Goal: Task Accomplishment & Management: Manage account settings

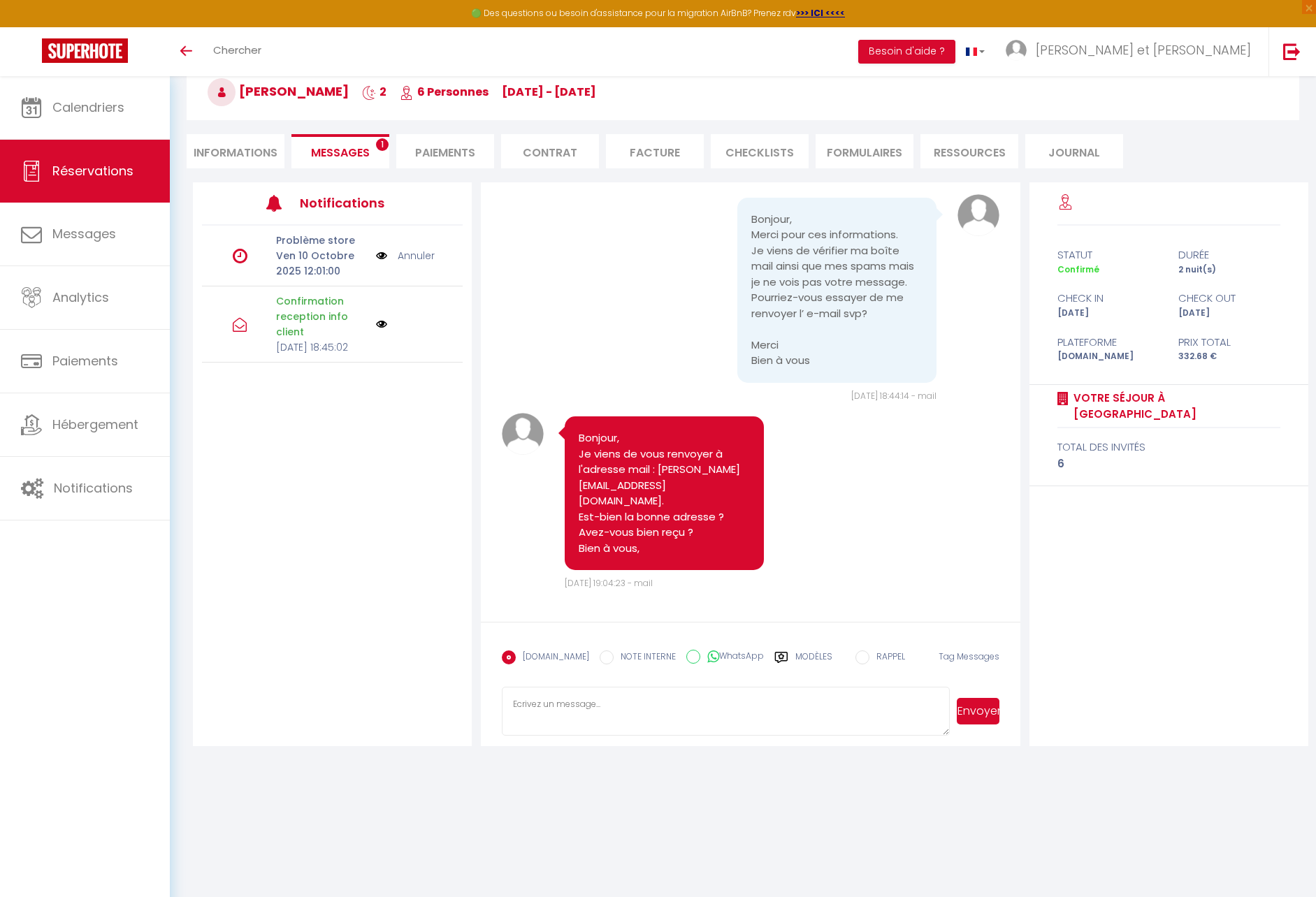
scroll to position [1703, 0]
click at [421, 253] on link "Annuler" at bounding box center [415, 256] width 37 height 15
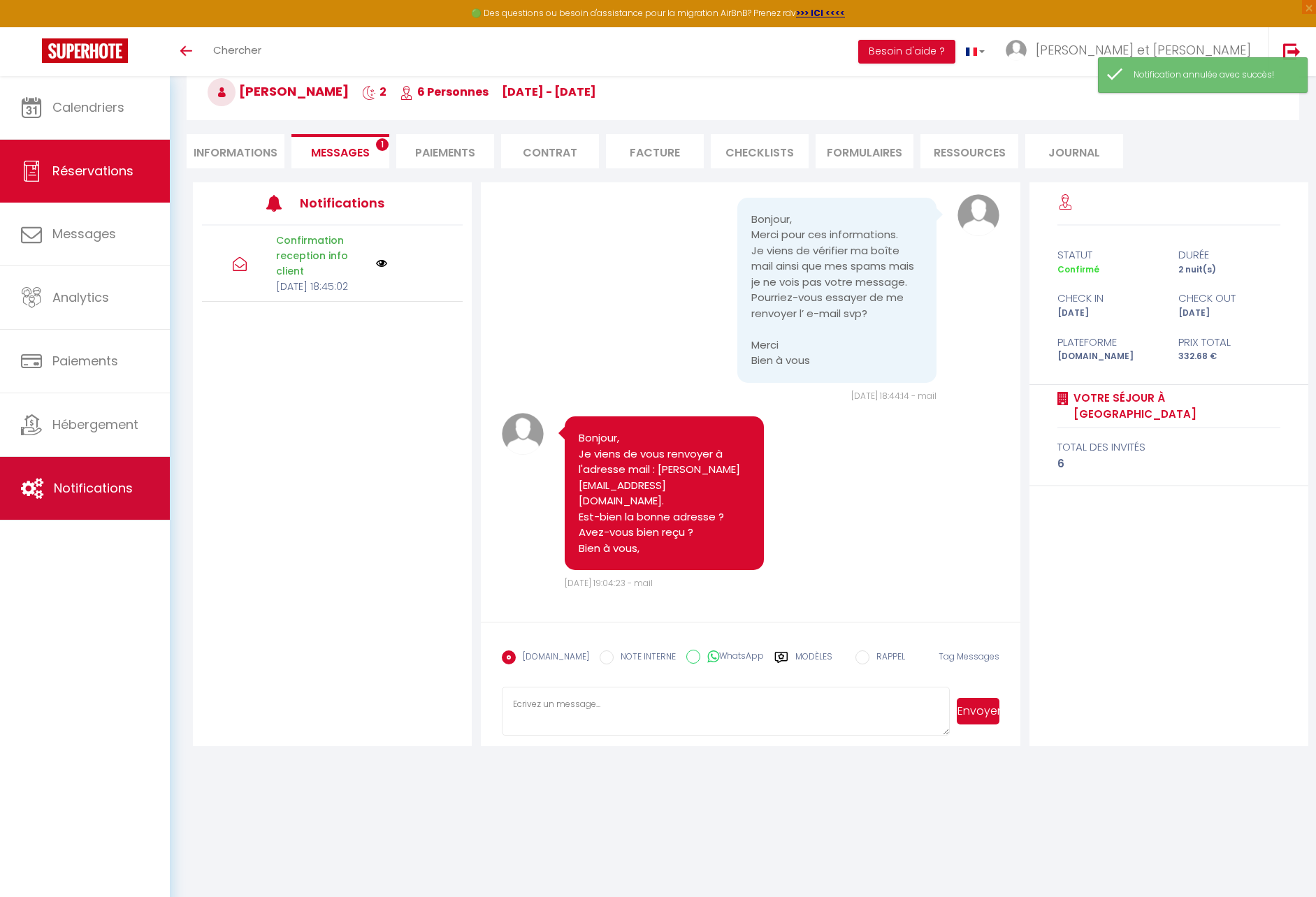
click at [112, 472] on link "Notifications" at bounding box center [85, 488] width 170 height 63
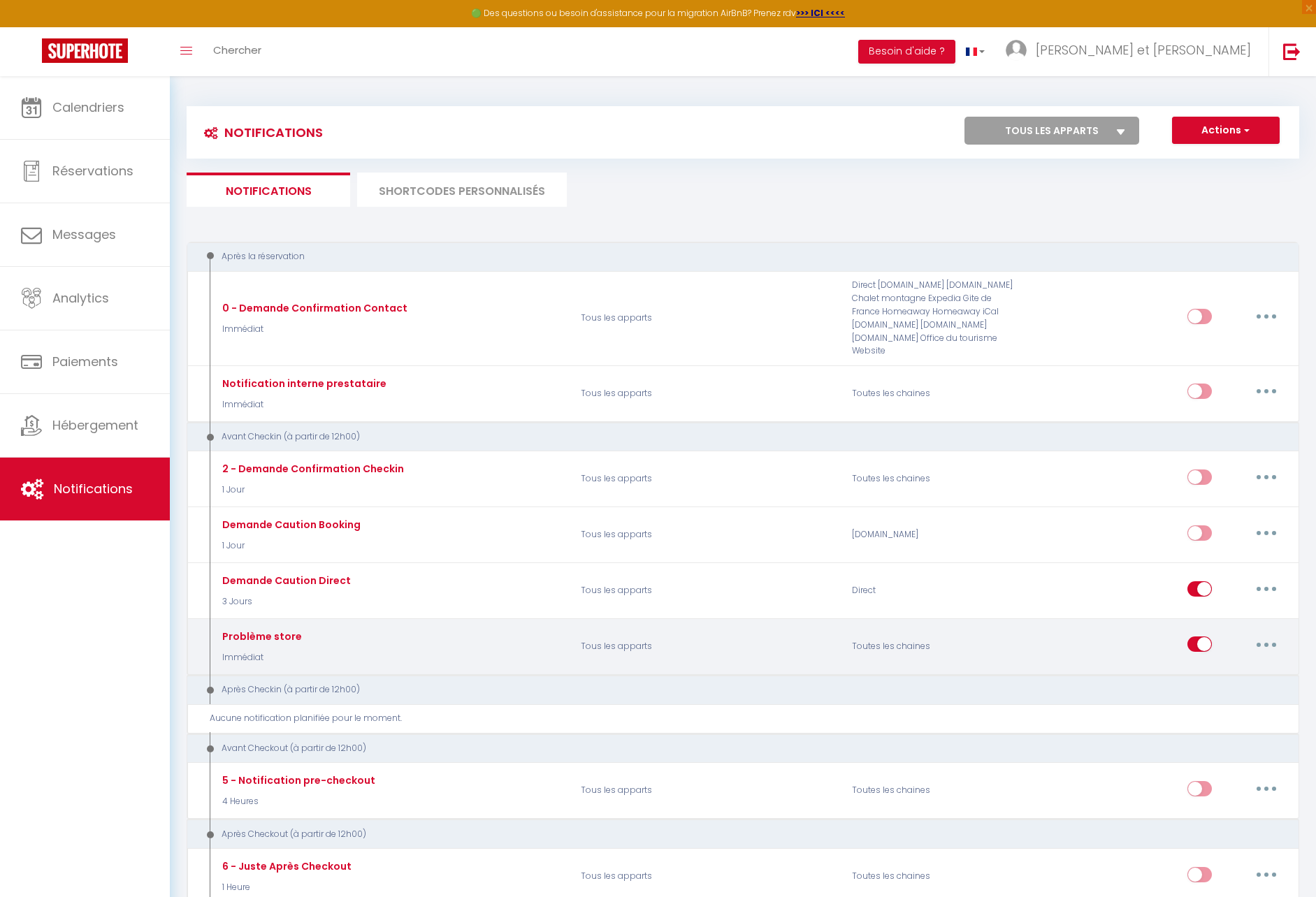
click at [1204, 642] on input "checkbox" at bounding box center [1200, 647] width 24 height 21
checkbox input "false"
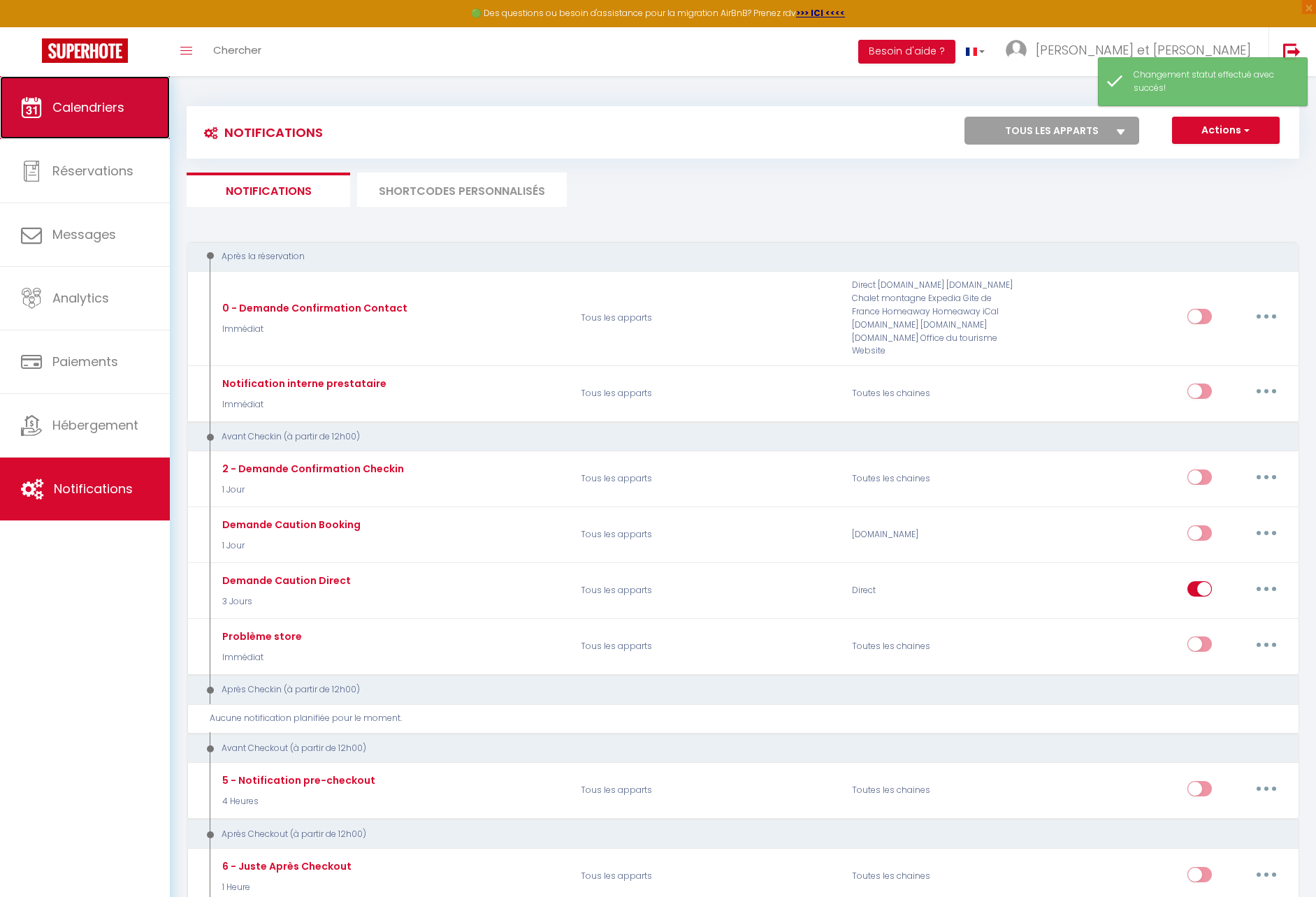
click at [122, 113] on span "Calendriers" at bounding box center [88, 107] width 72 height 17
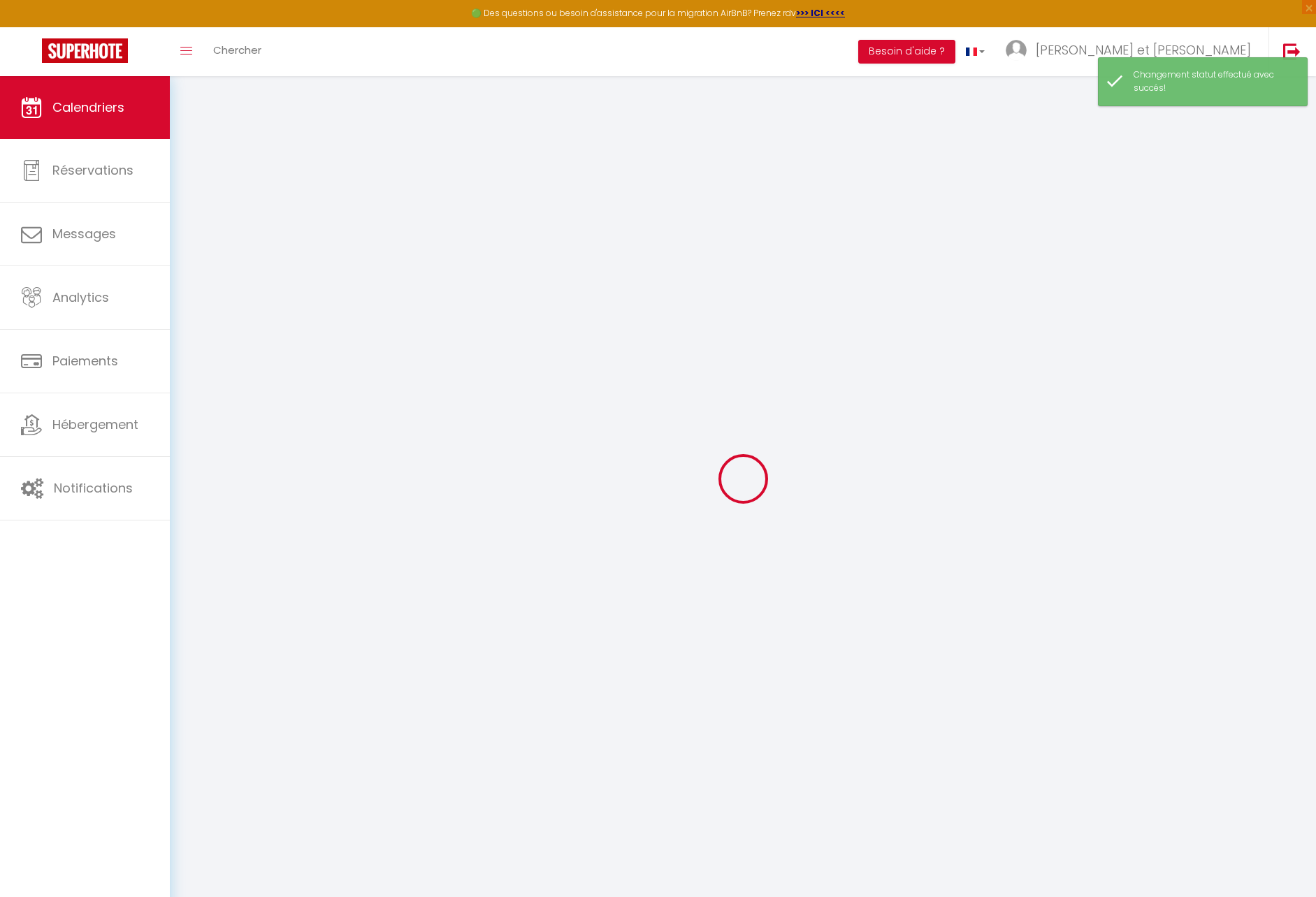
select select
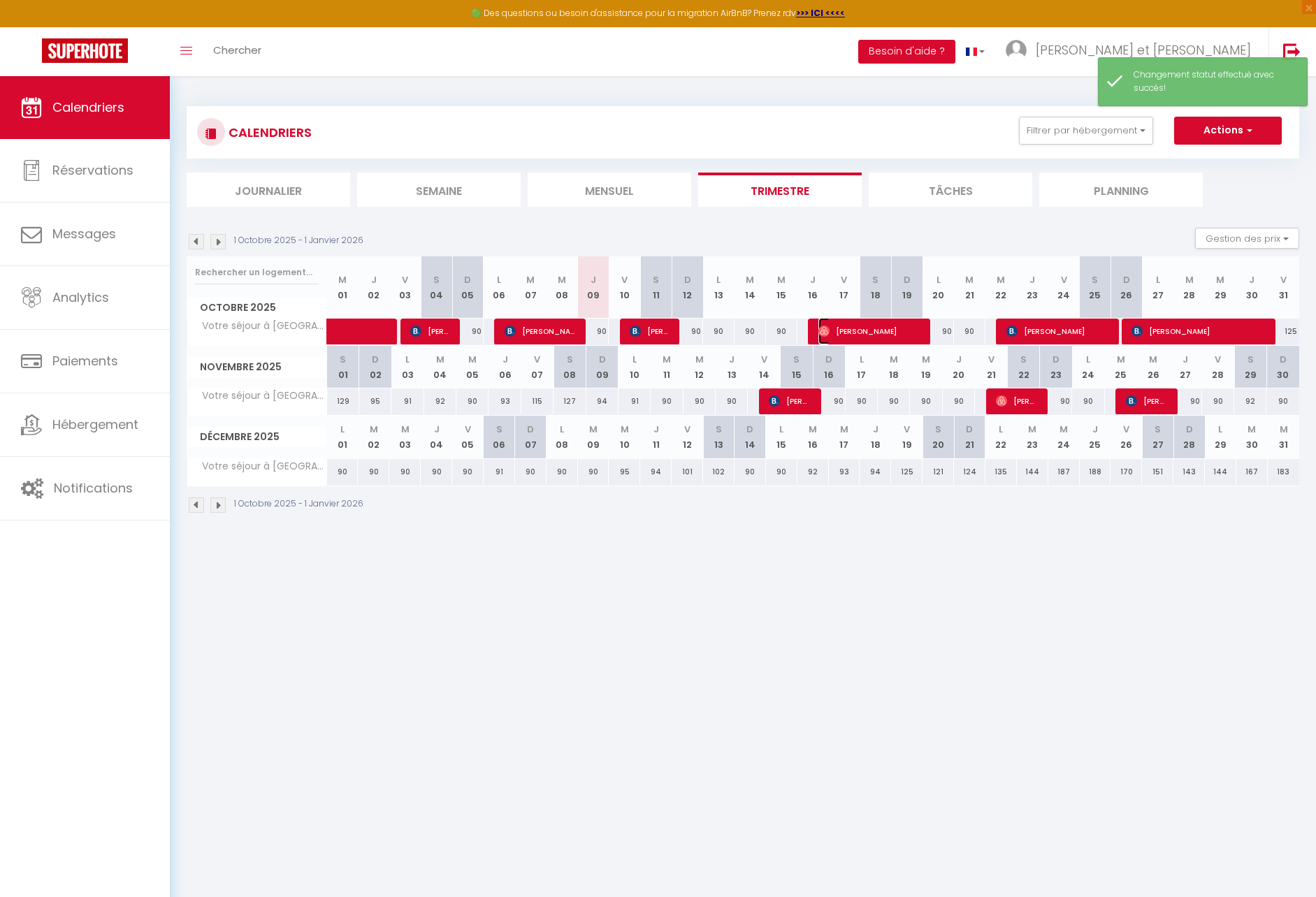
click at [854, 333] on span "[PERSON_NAME]" at bounding box center [871, 331] width 105 height 27
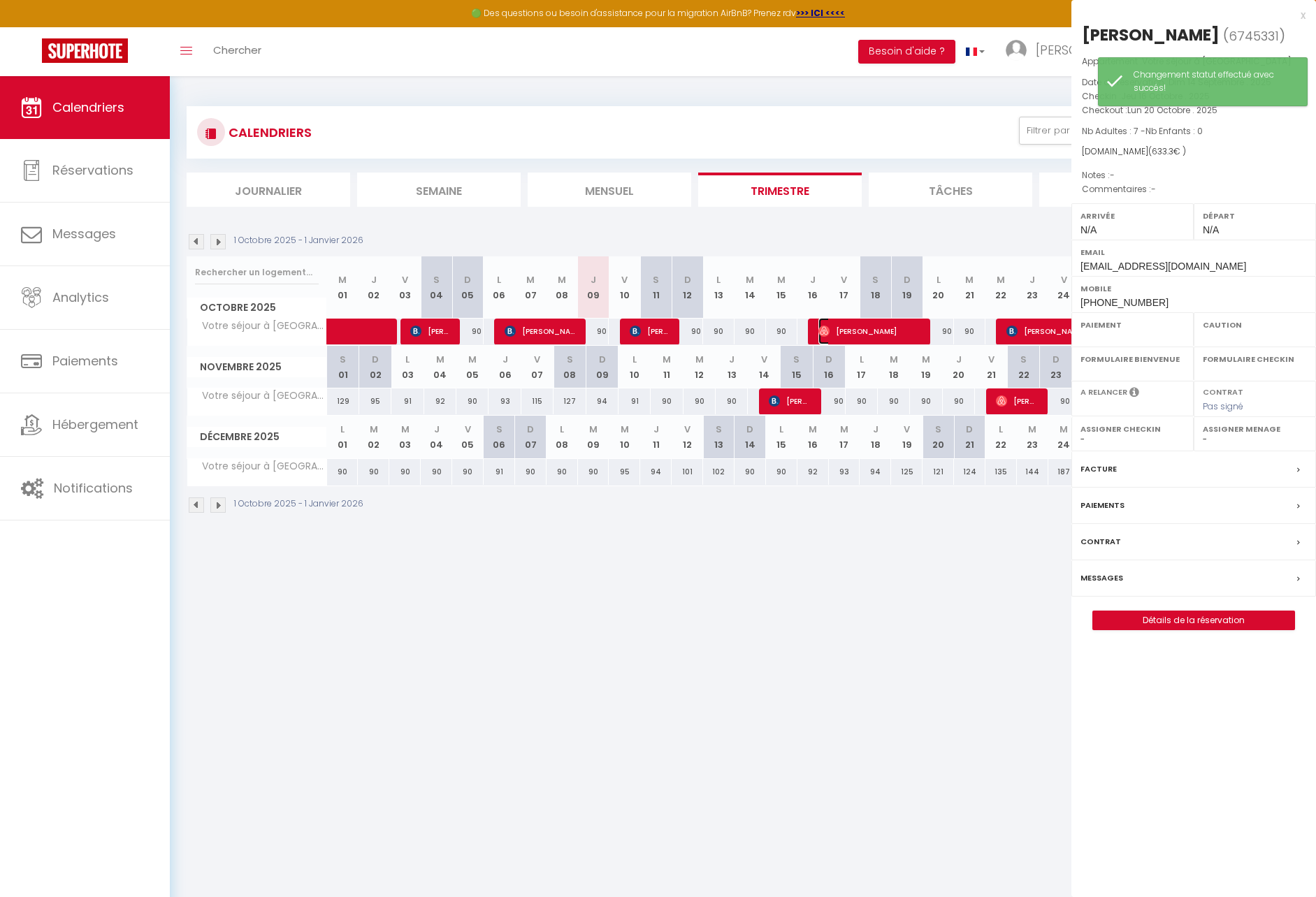
select select "OK"
select select "0"
select select "1"
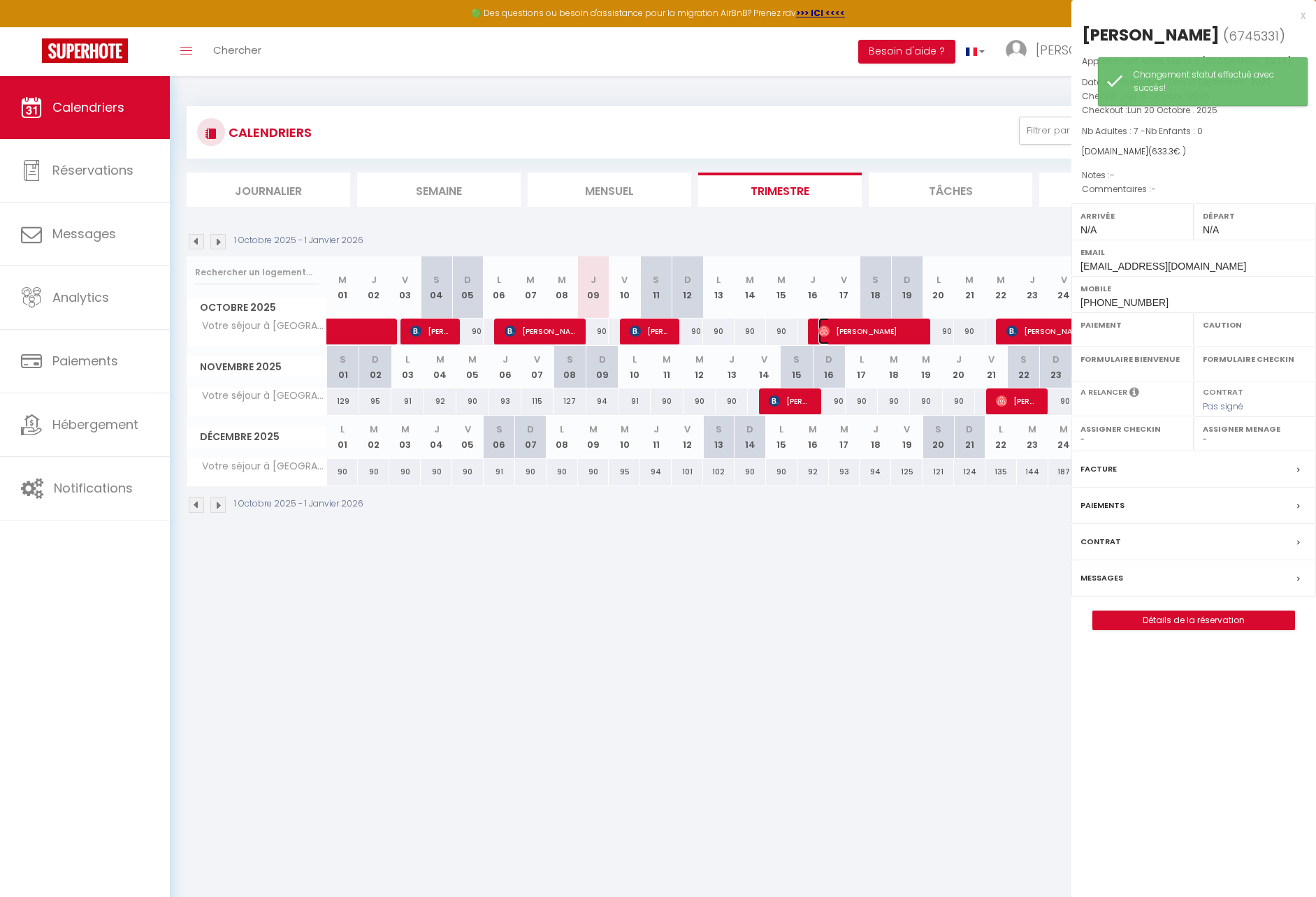
select select
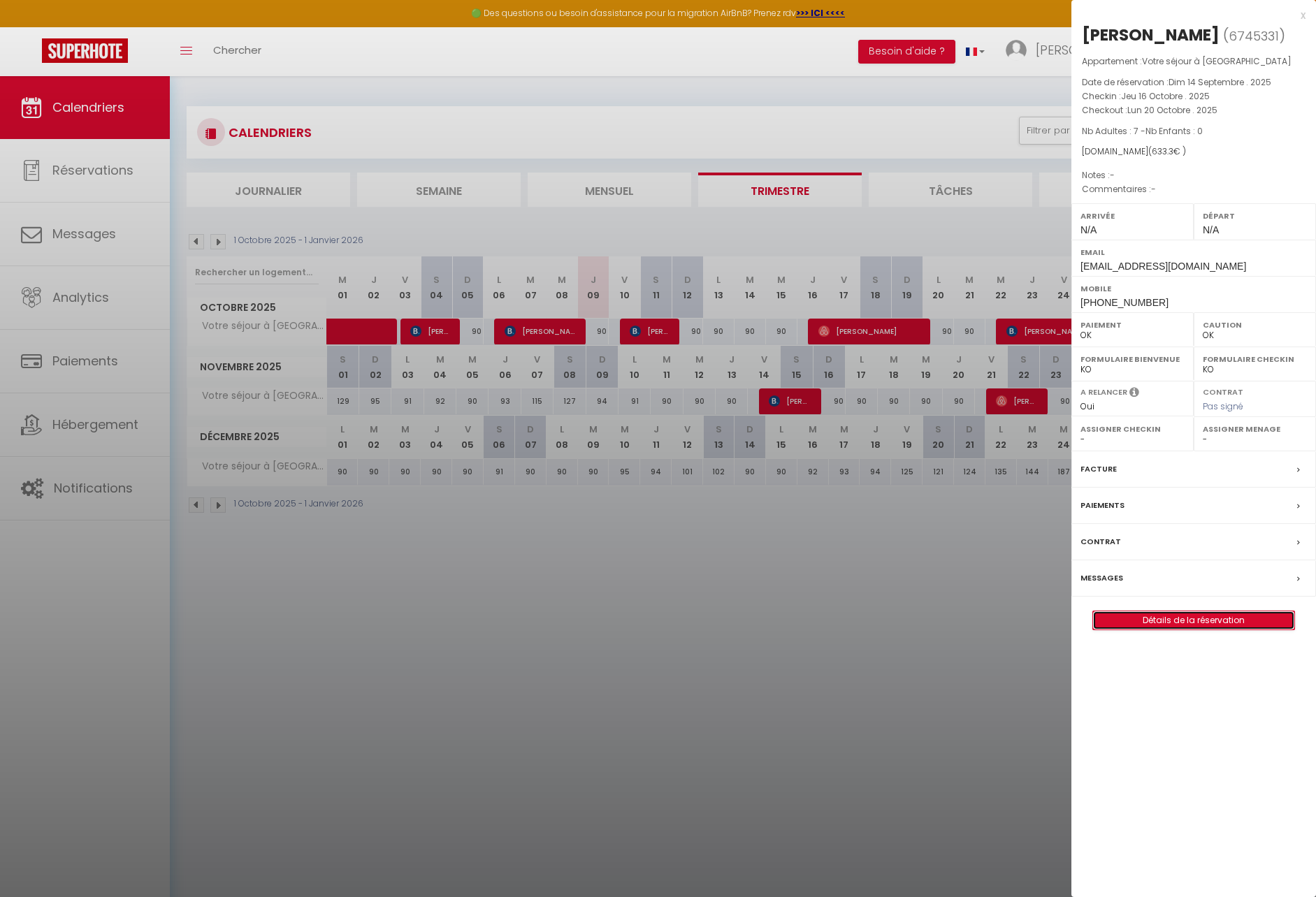
click at [1178, 619] on link "Détails de la réservation" at bounding box center [1194, 620] width 201 height 18
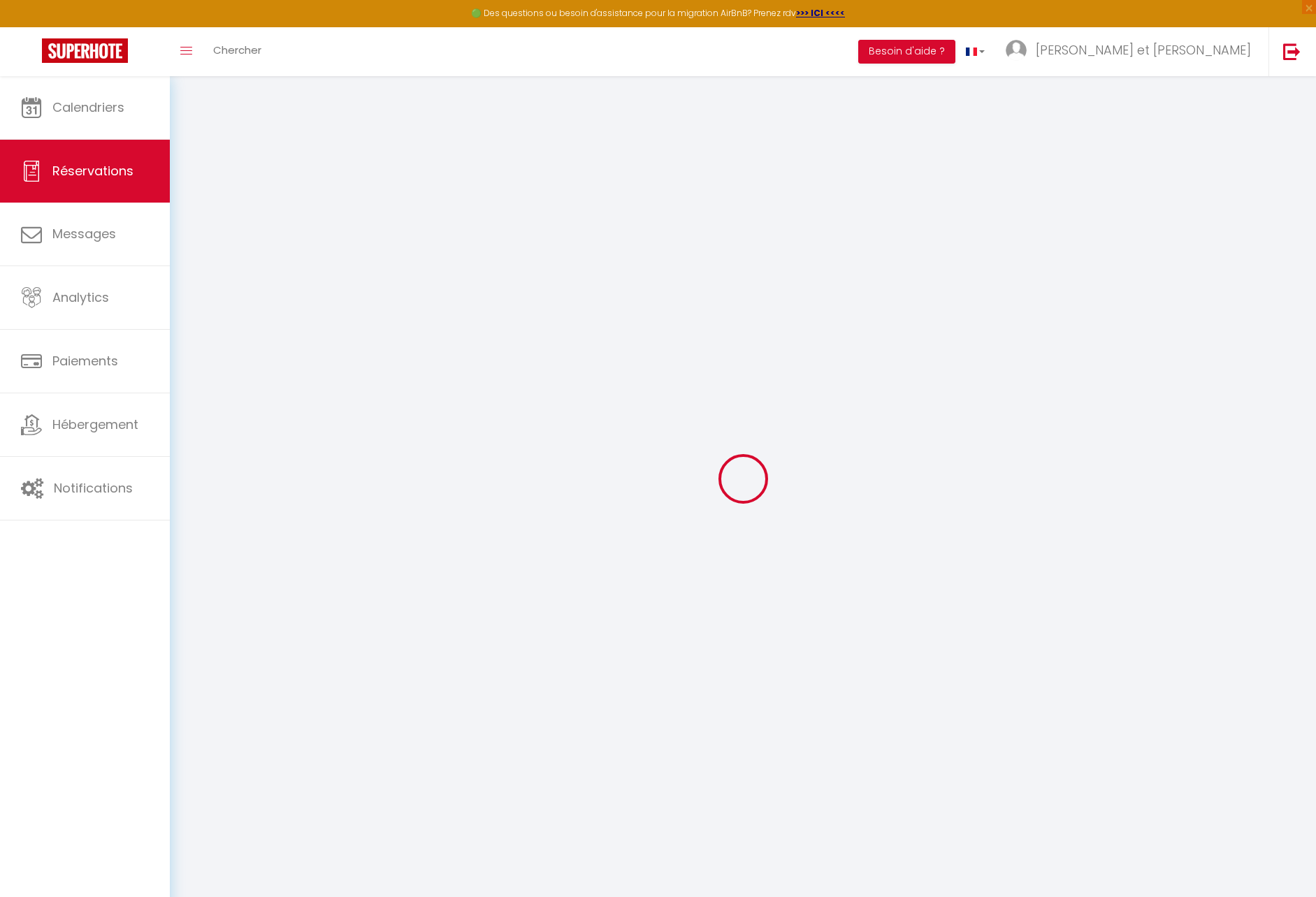
select select
checkbox input "false"
select select
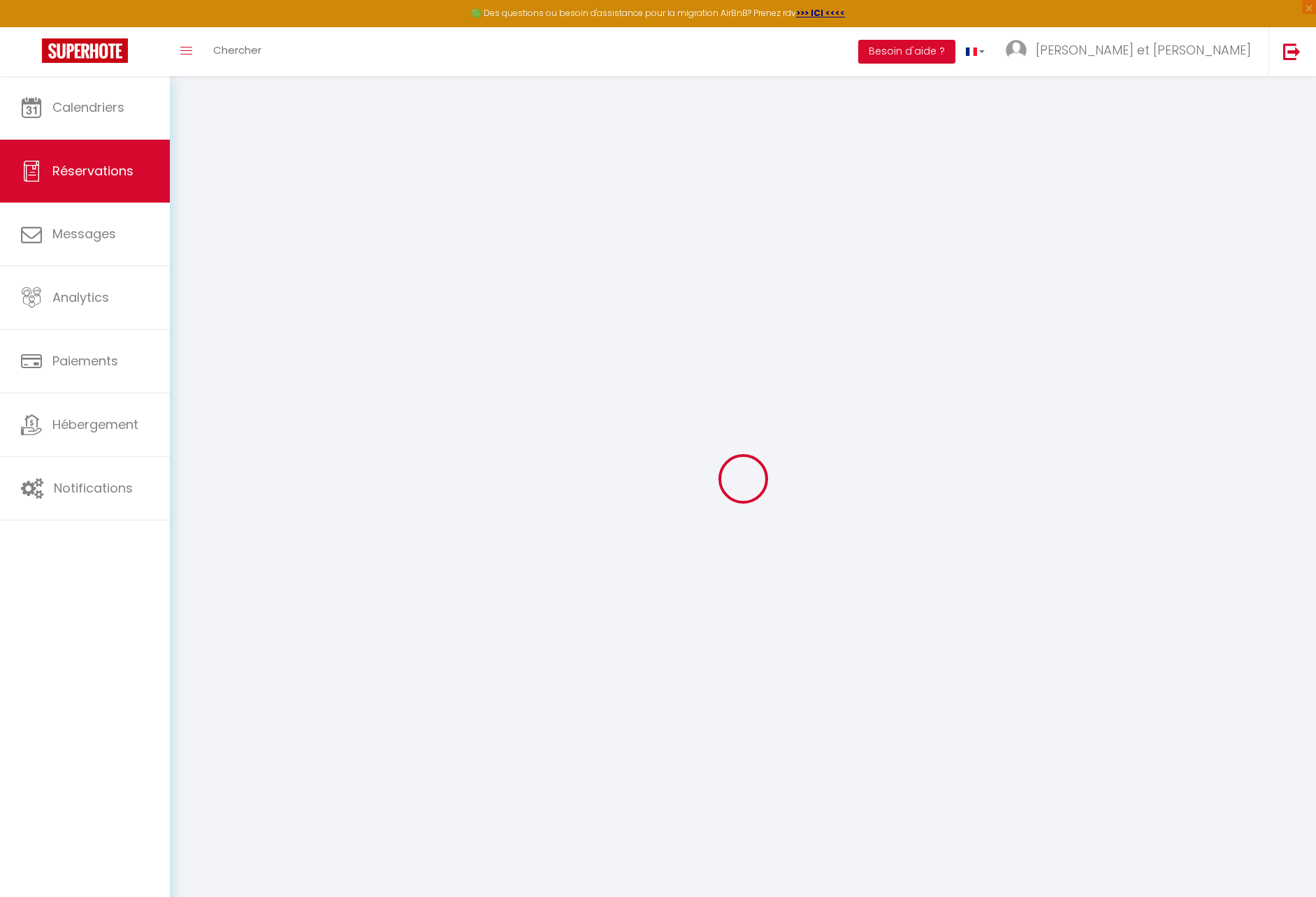
select select
checkbox input "false"
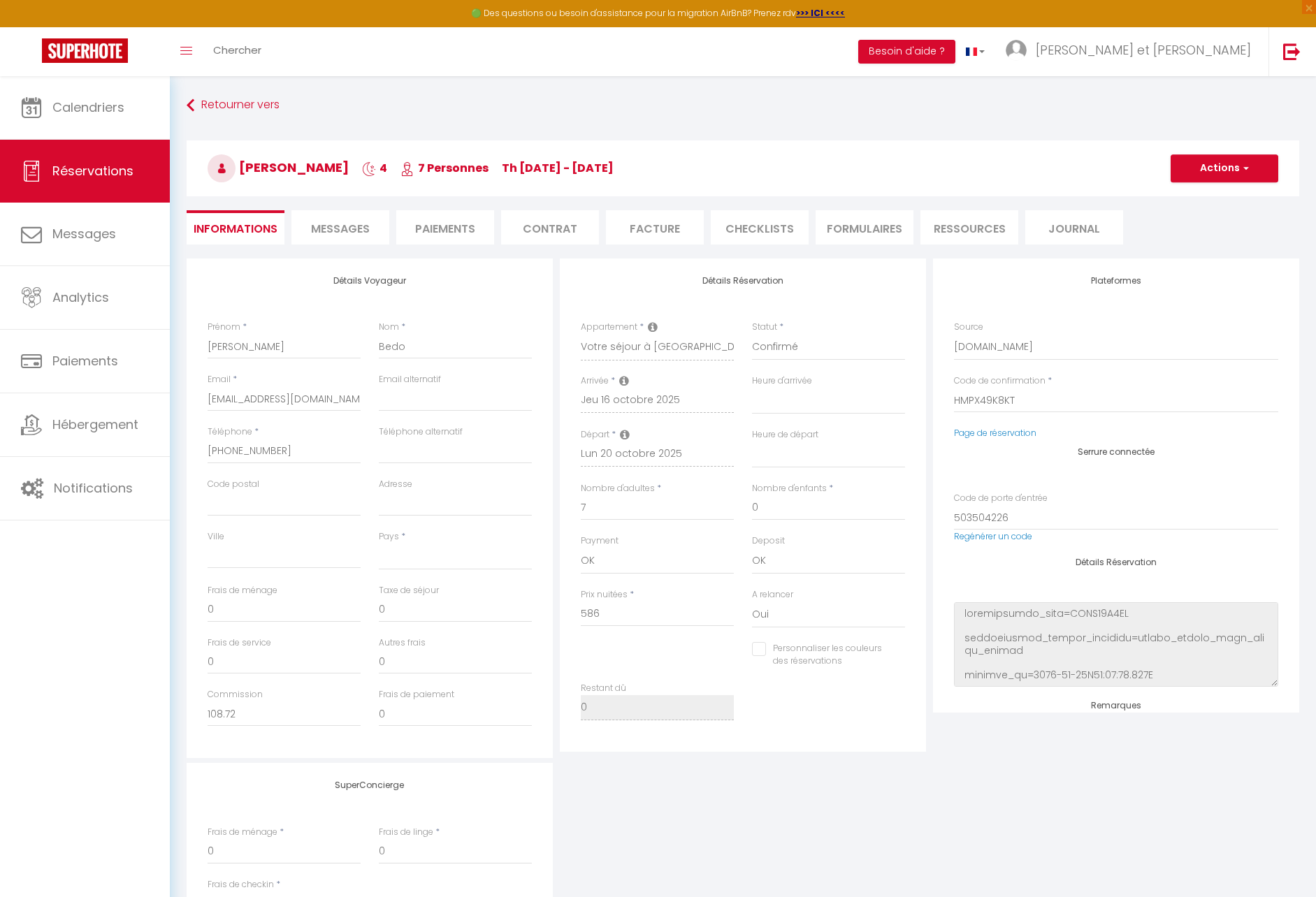
select select
type input "18"
type input "29.3"
select select
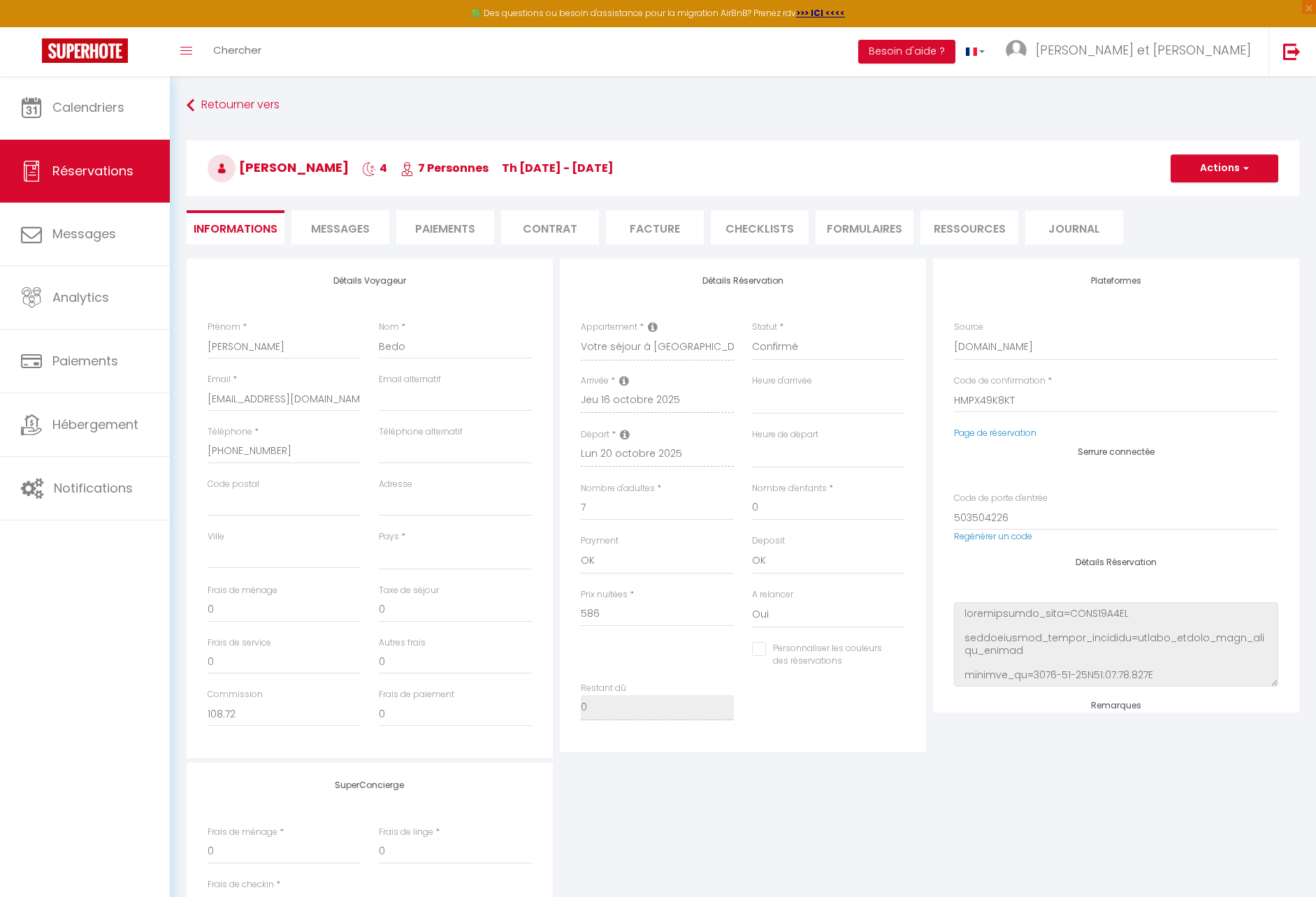
checkbox input "false"
select select
checkbox input "false"
select select
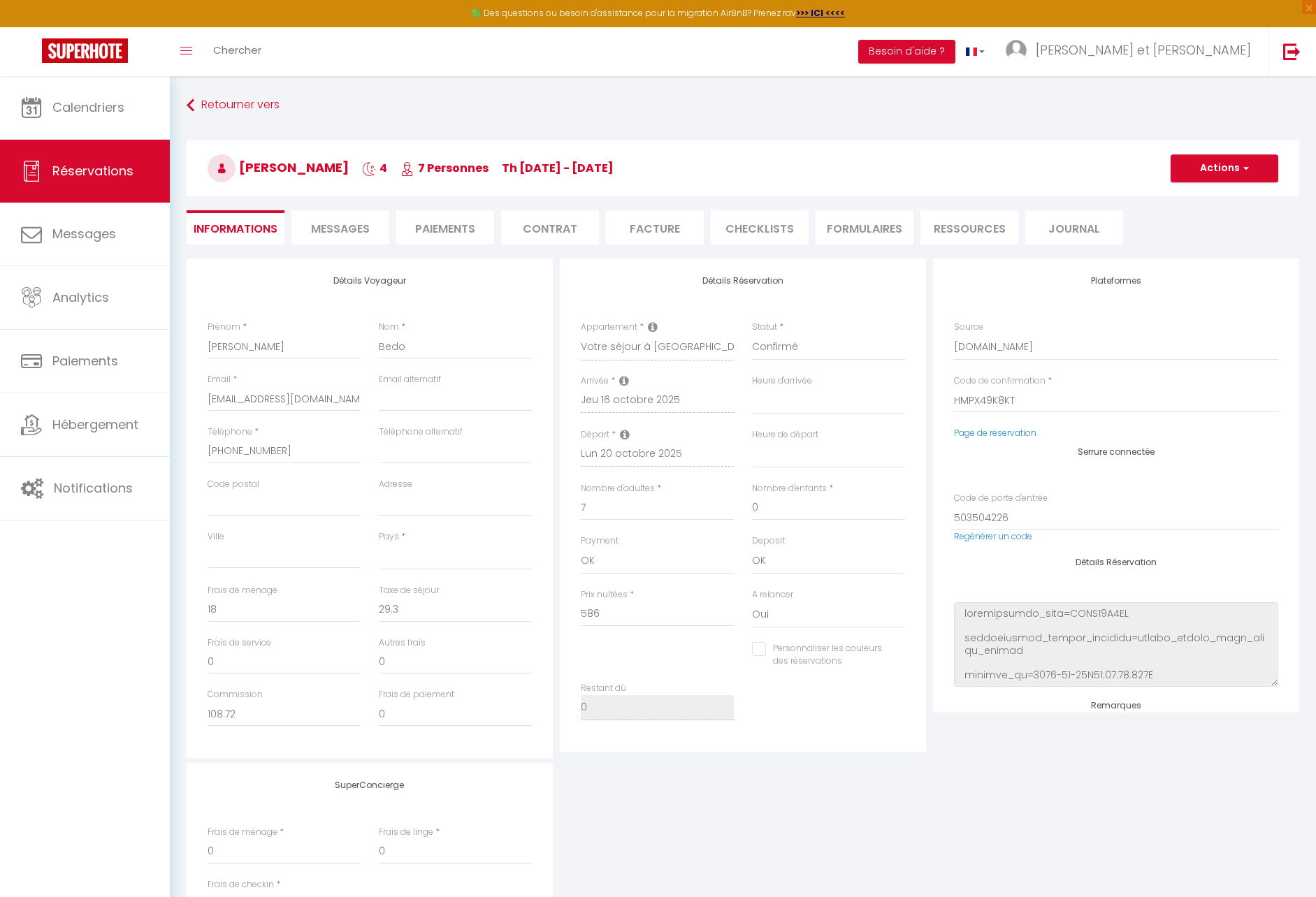
click at [371, 231] on li "Messages" at bounding box center [340, 227] width 98 height 34
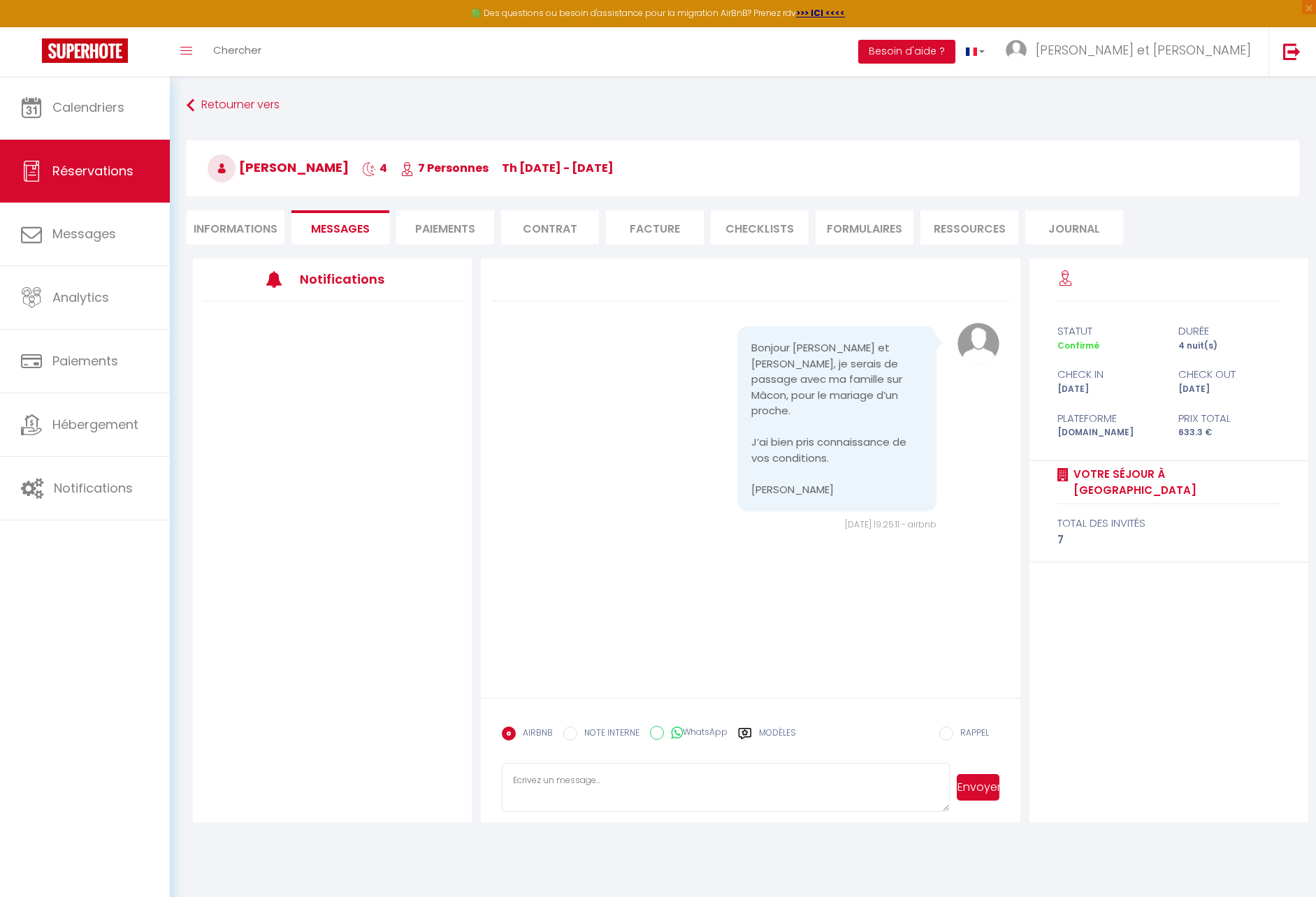
select select
click at [462, 230] on li "Paiements" at bounding box center [445, 227] width 98 height 34
select select
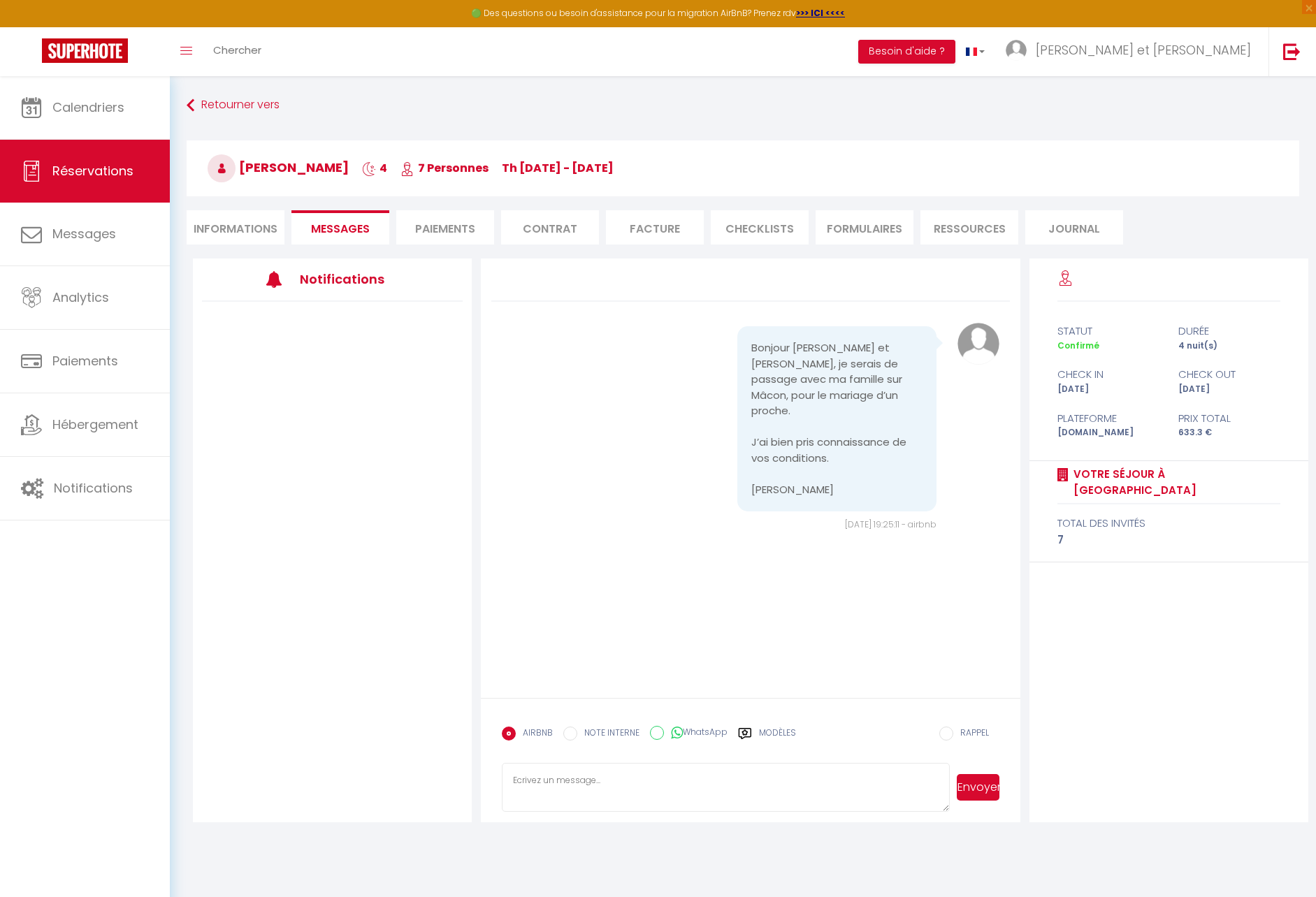
select select
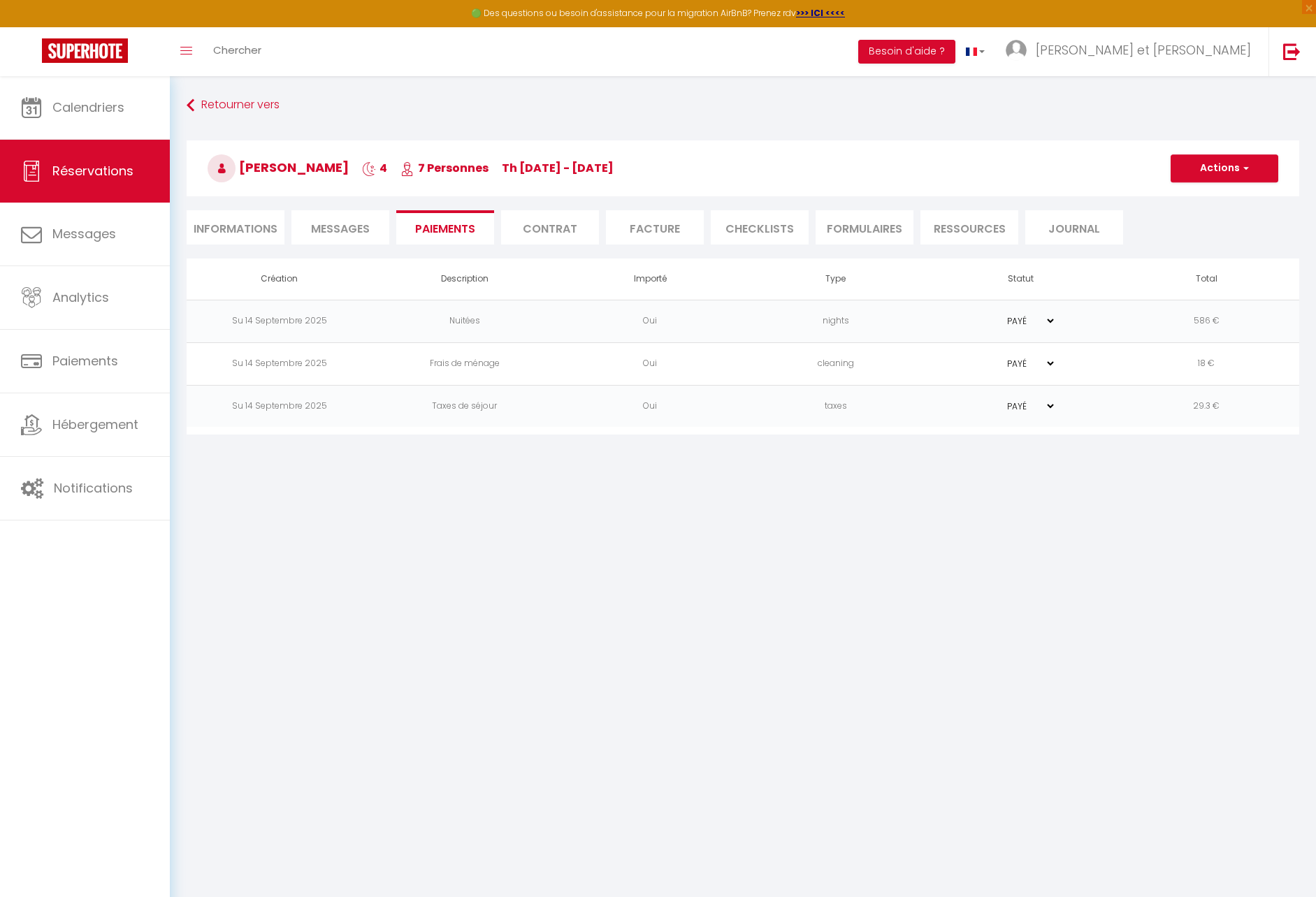
select select
click at [570, 230] on li "Contrat" at bounding box center [550, 227] width 98 height 34
select select
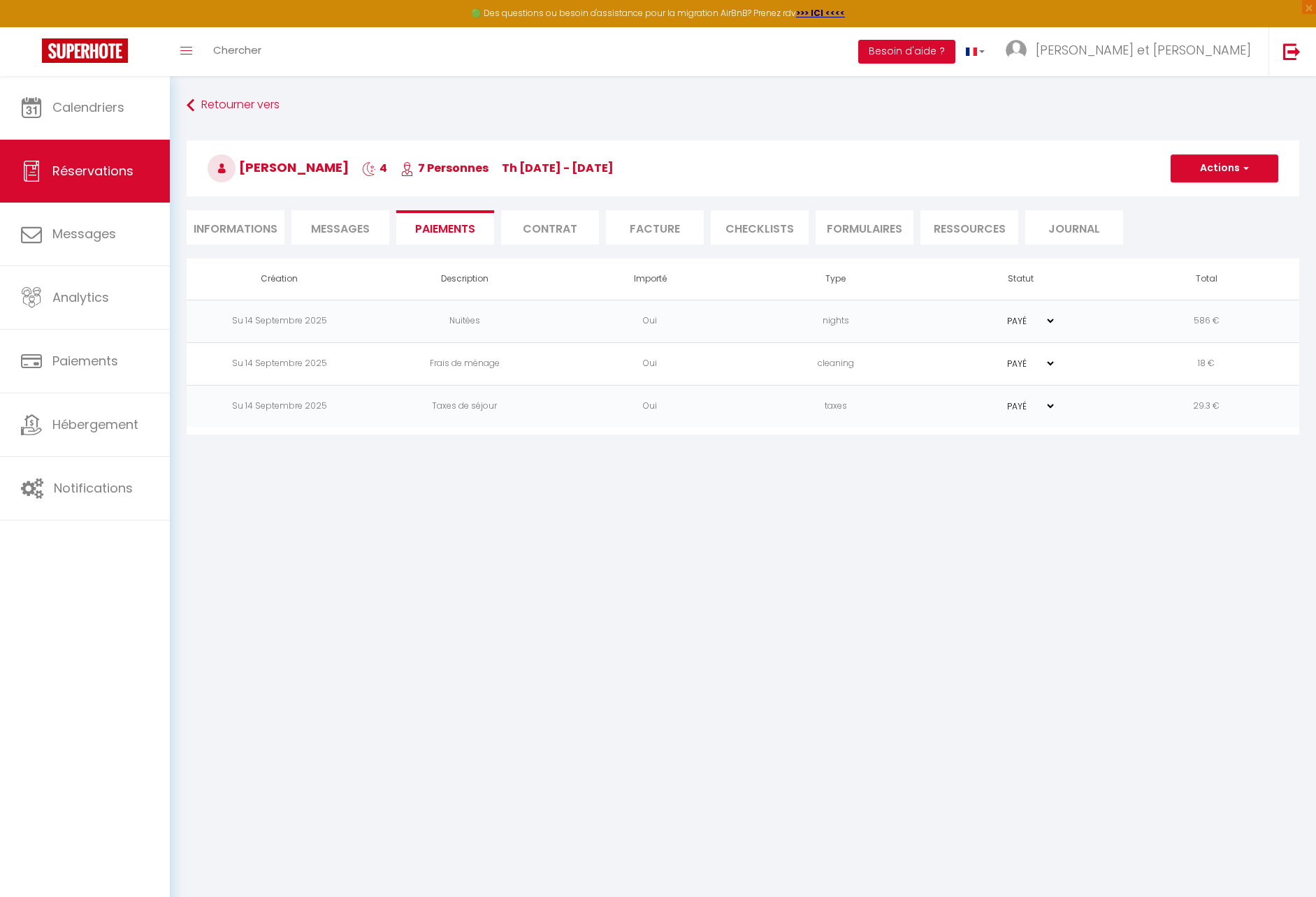
select select
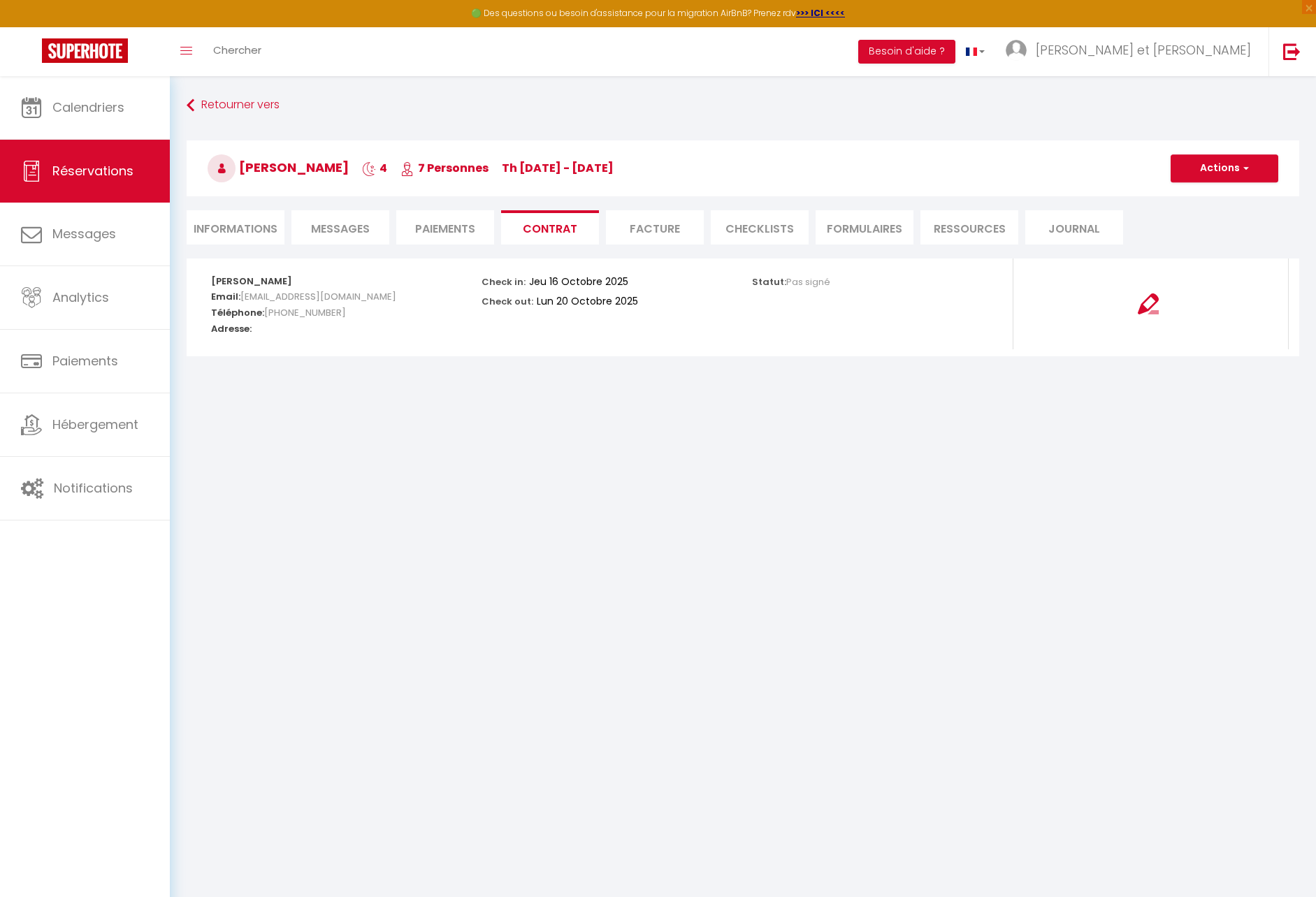
click at [235, 225] on li "Informations" at bounding box center [235, 227] width 98 height 34
select select
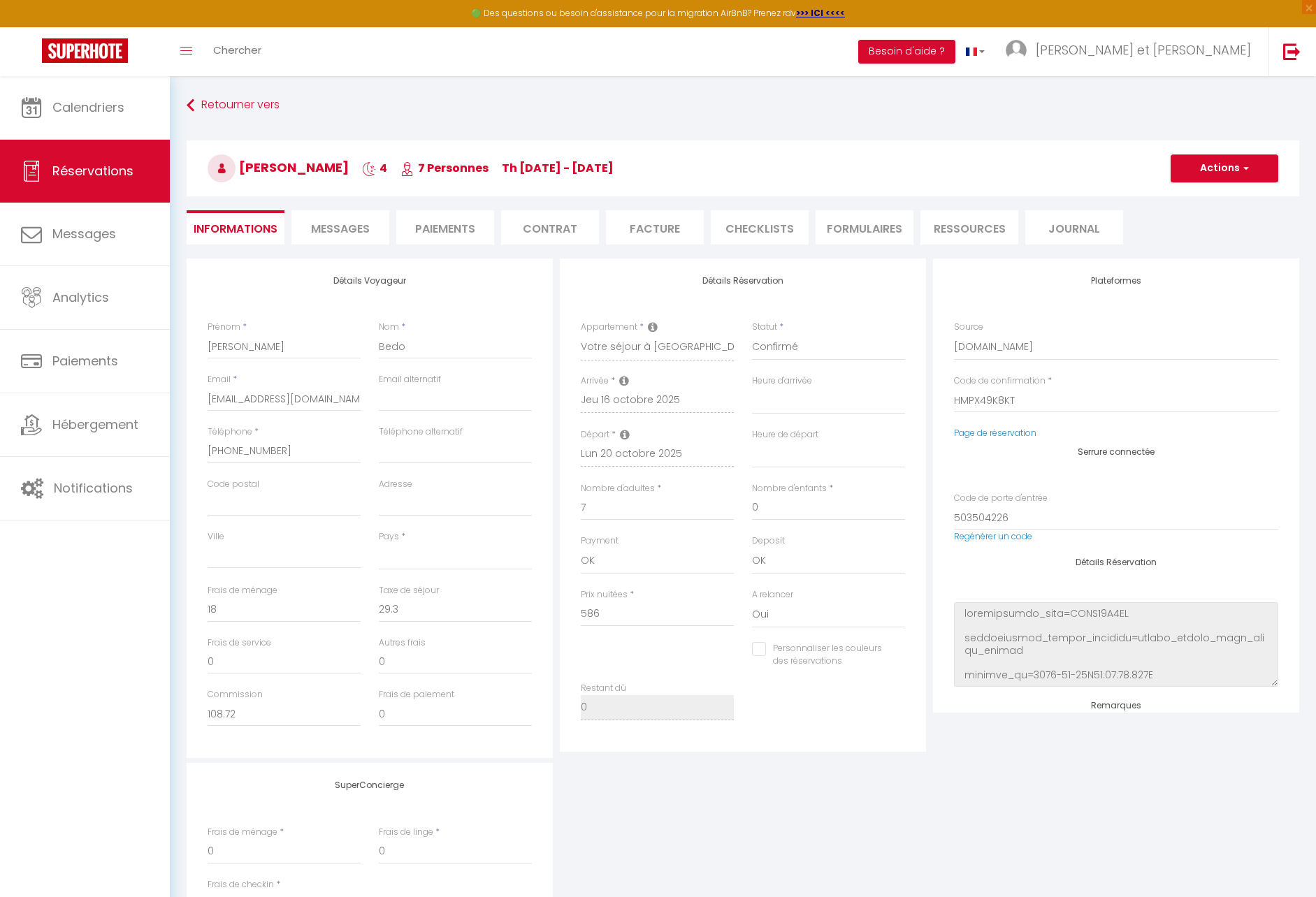
click at [738, 170] on h3 "[PERSON_NAME] 4 7 Personnes Th [DATE] - [DATE]" at bounding box center [743, 168] width 1113 height 56
click at [111, 126] on link "Calendriers" at bounding box center [85, 107] width 170 height 63
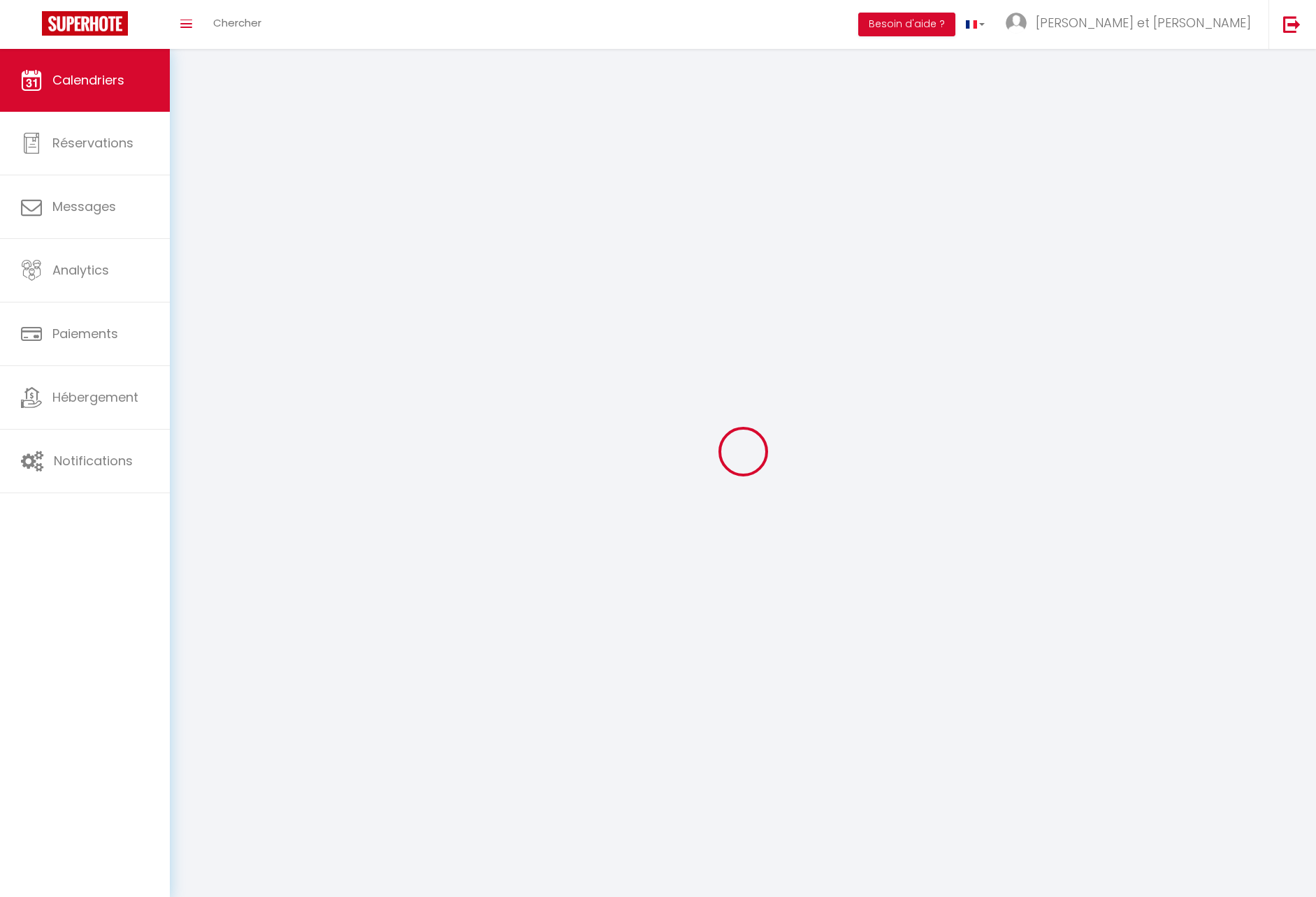
select select
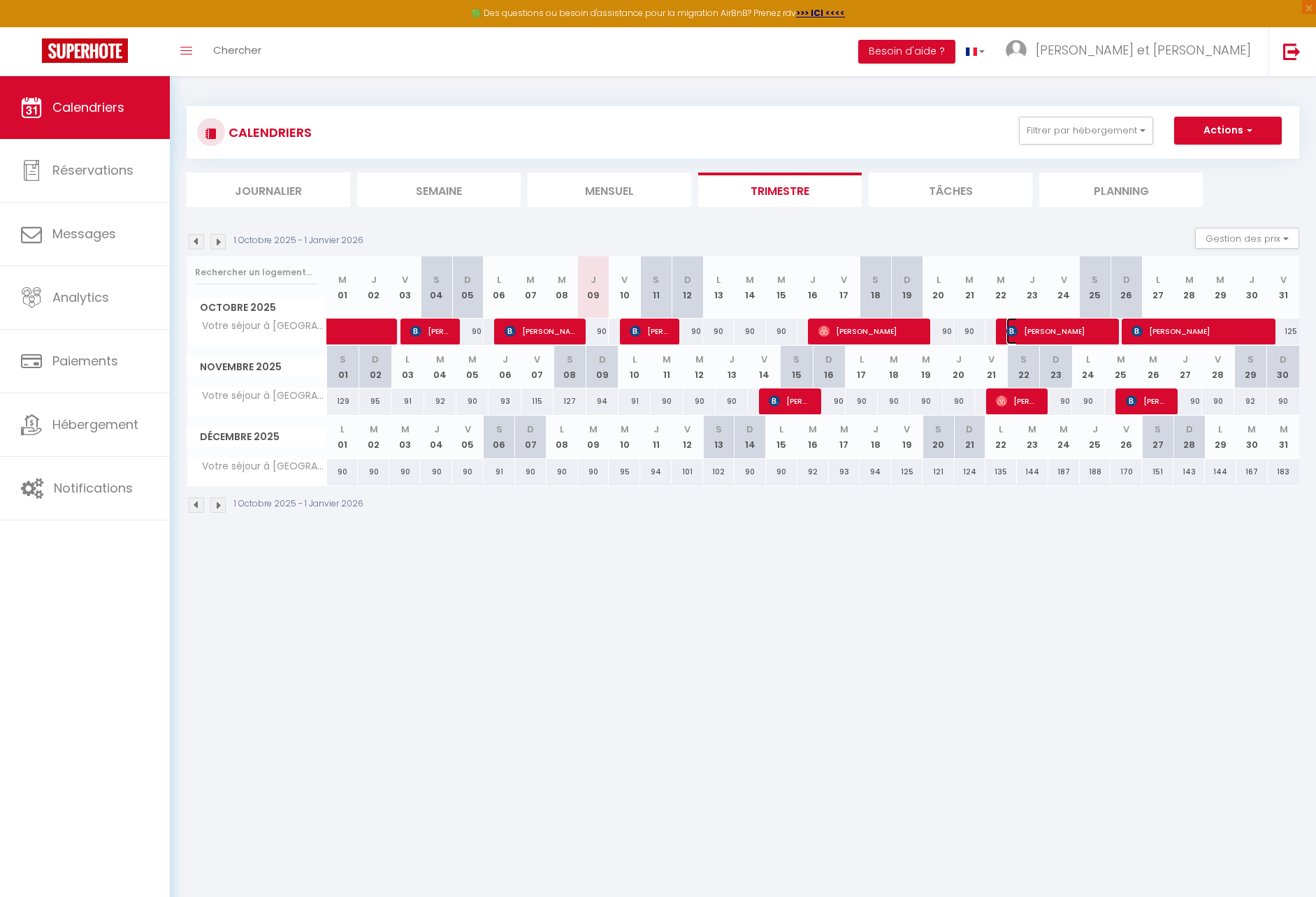
click at [1035, 333] on span "[PERSON_NAME]" at bounding box center [1059, 331] width 105 height 27
select select "OK"
select select "KO"
select select "0"
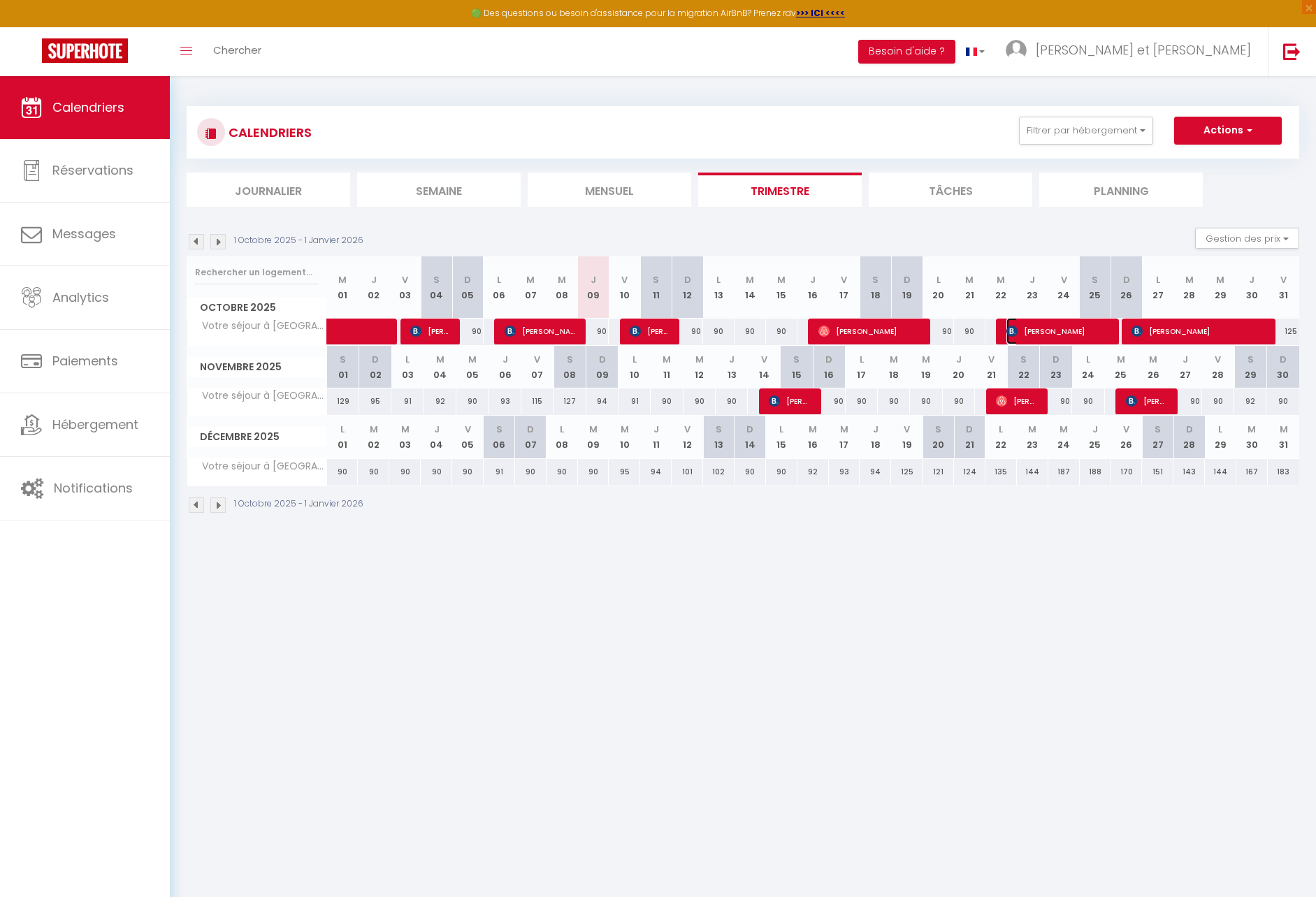
select select "1"
select select
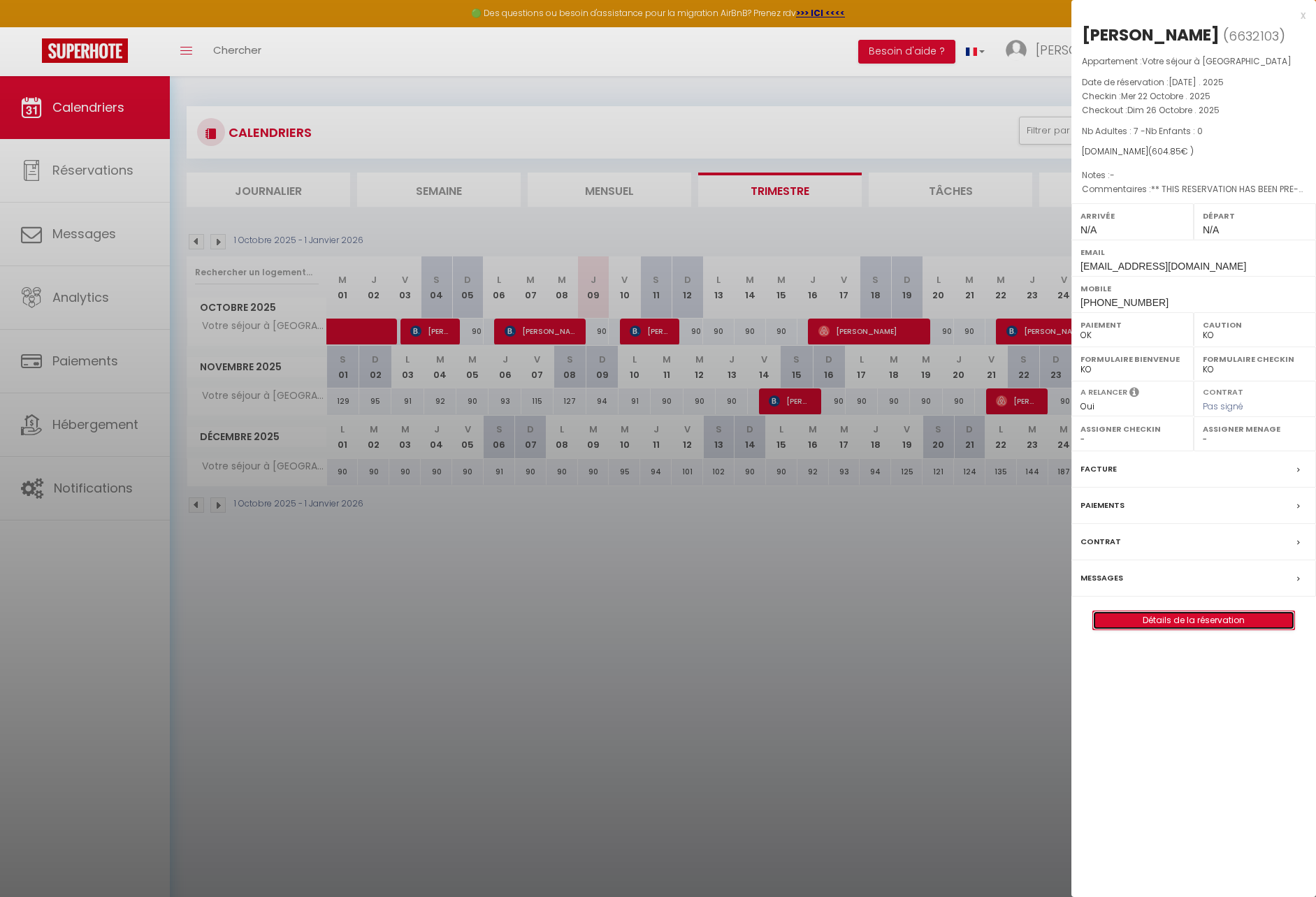
click at [1217, 615] on link "Détails de la réservation" at bounding box center [1194, 620] width 201 height 18
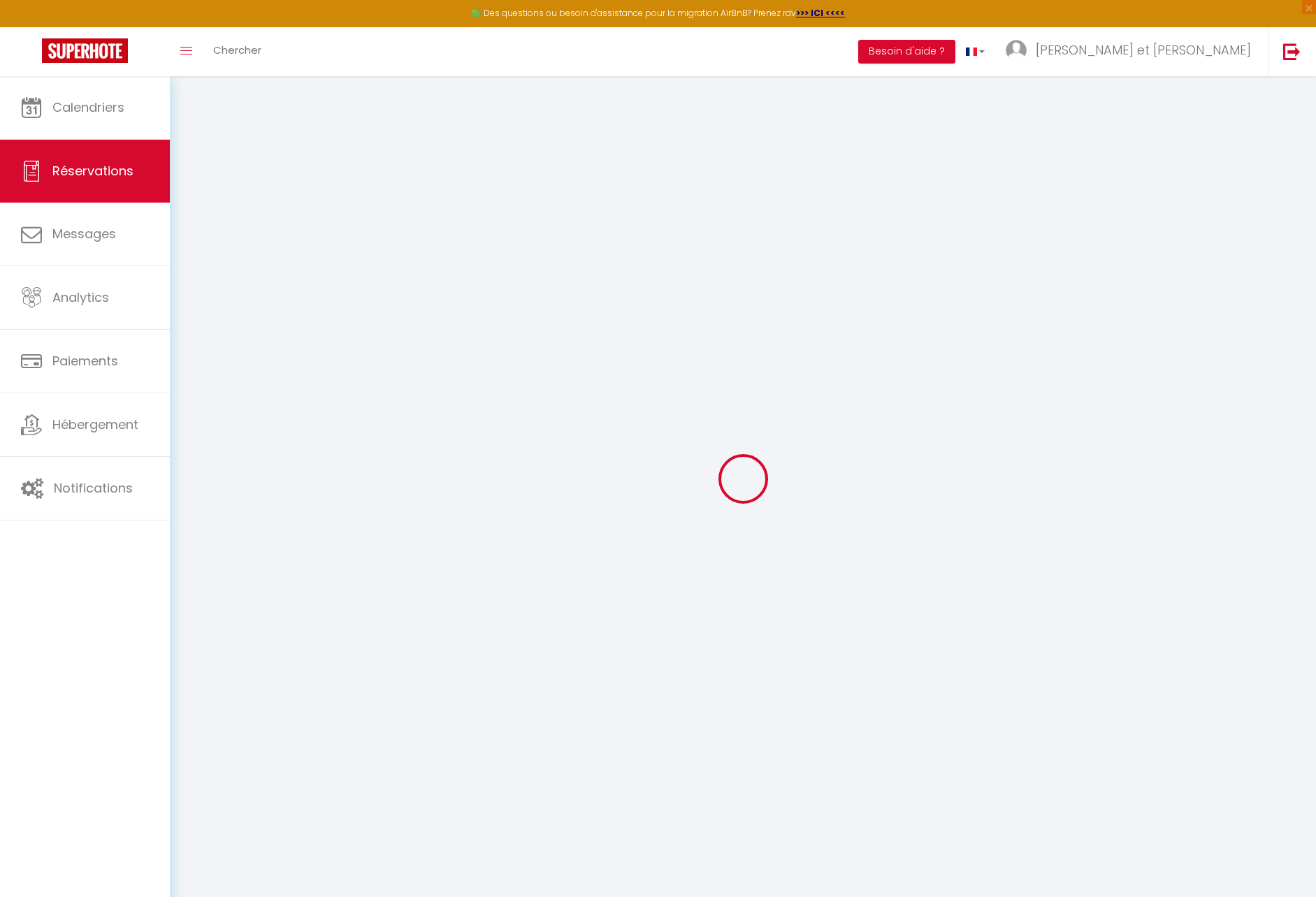
type input "[PERSON_NAME]"
type input "NUYTENS"
type input "[EMAIL_ADDRESS][DOMAIN_NAME]"
type input "[PHONE_NUMBER]"
select select "FR"
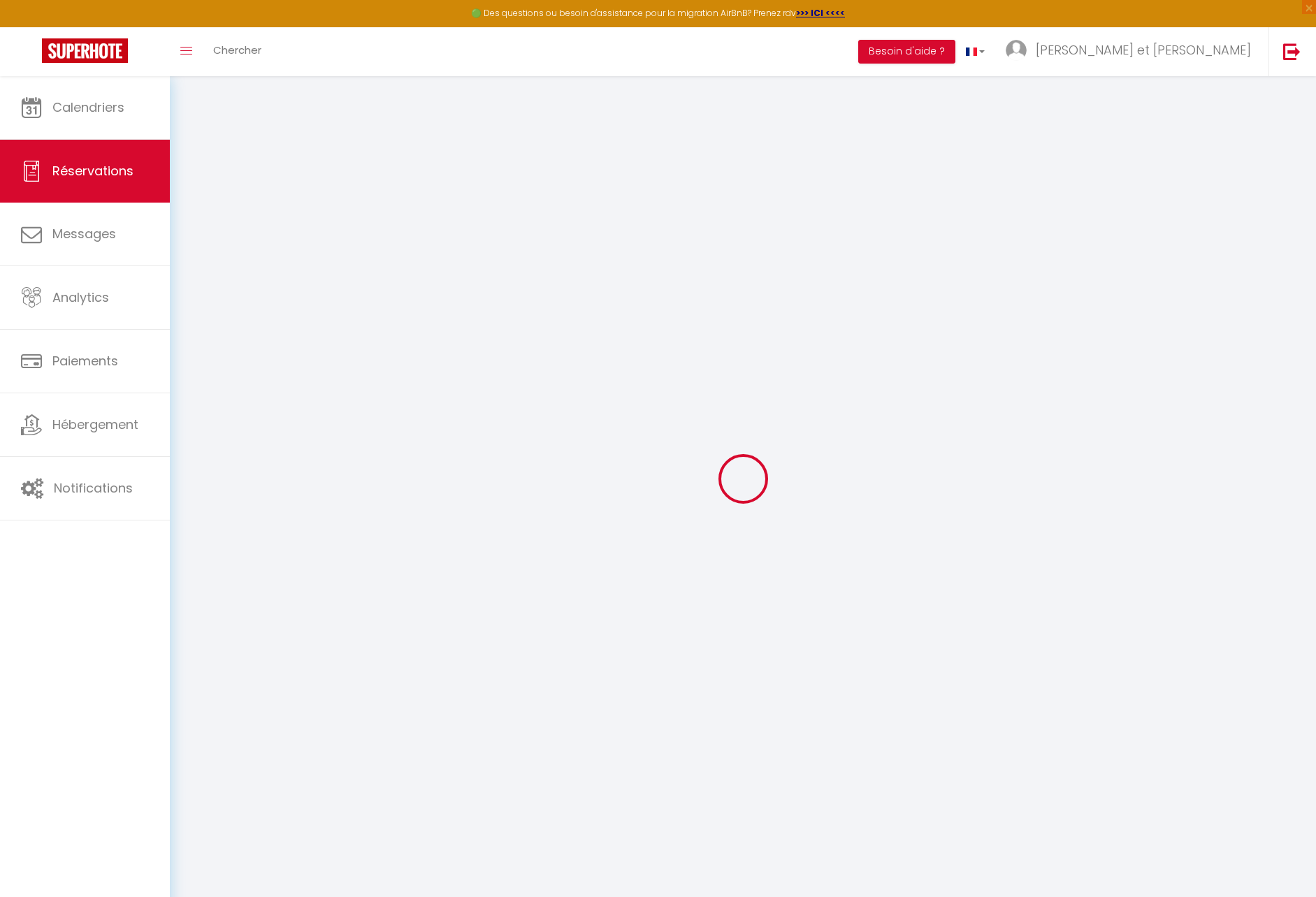
type input "18"
type input "98.07"
type input "8.47"
select select "4503"
select select "1"
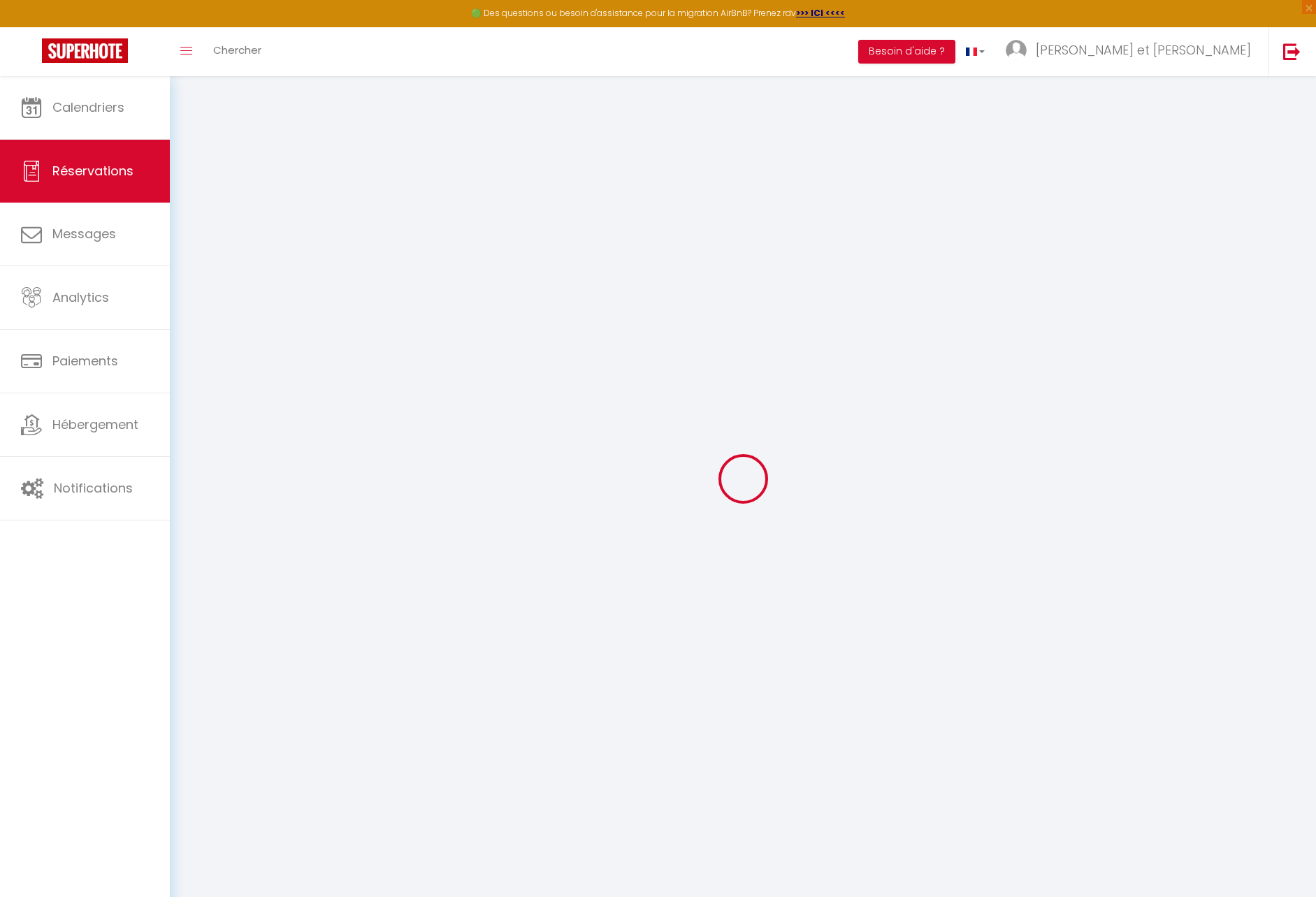
select select
type input "7"
select select "12"
select select
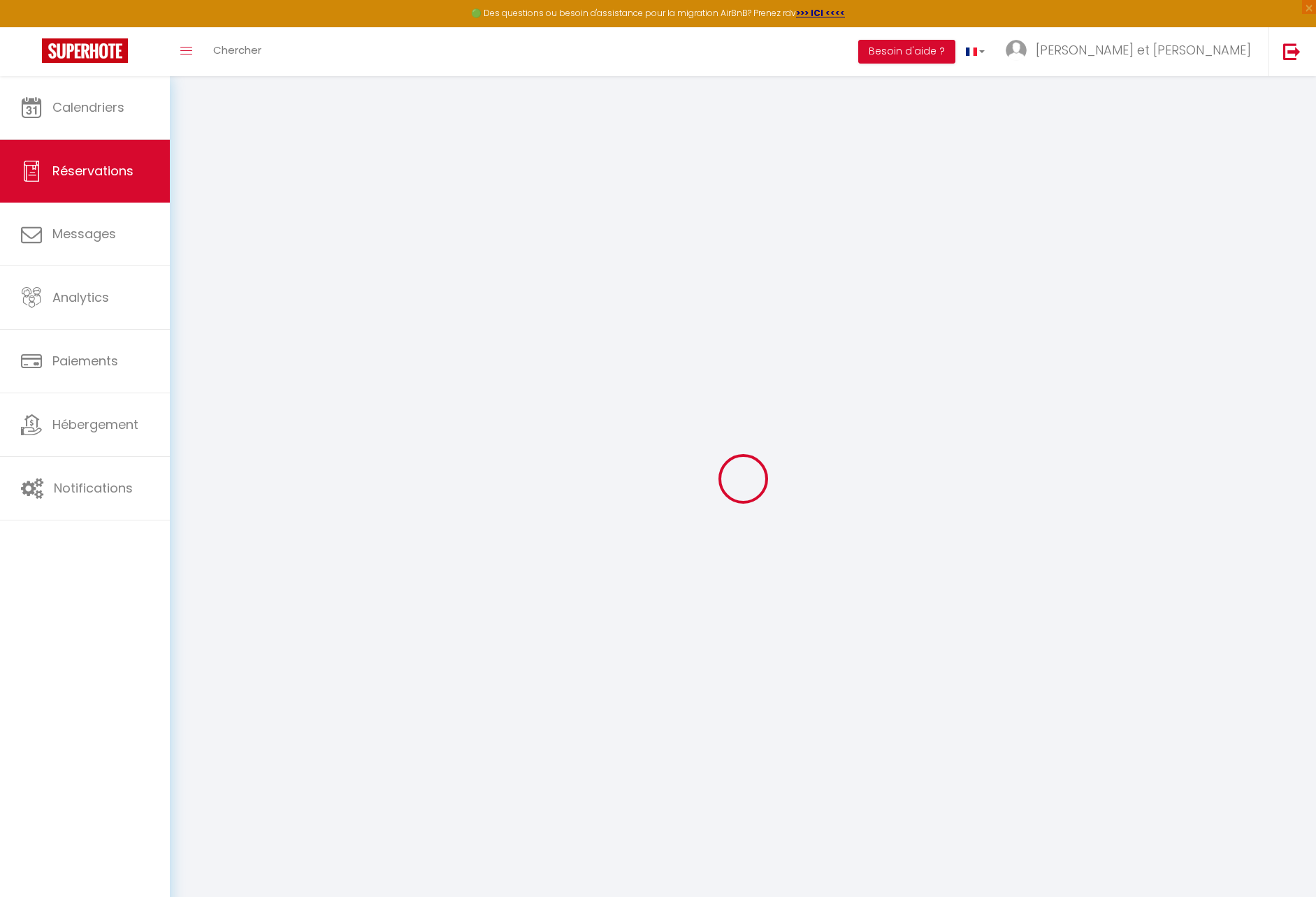
type input "558.9"
checkbox input "false"
type input "0"
select select "2"
type input "0"
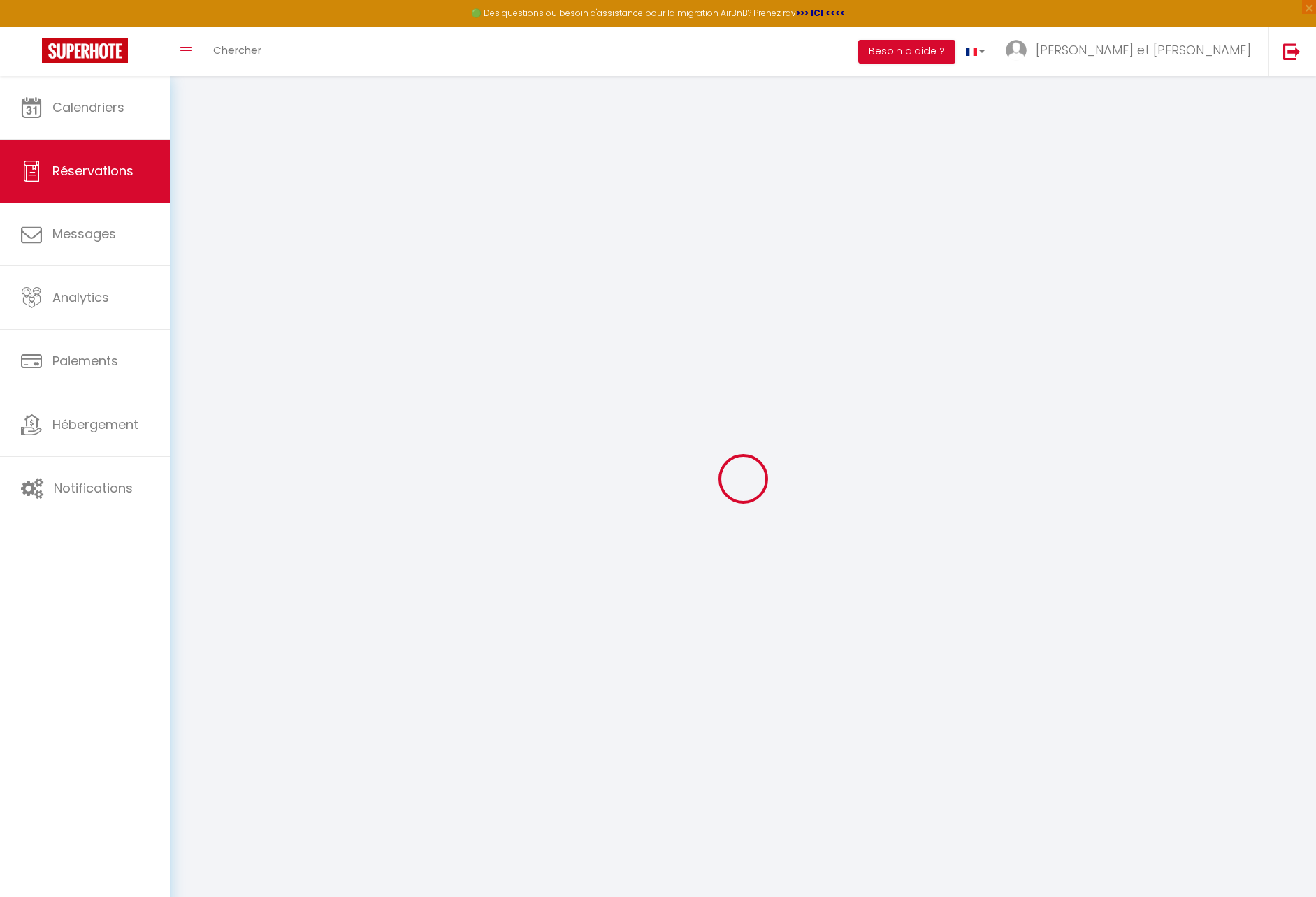
type input "0"
select select
select select "14"
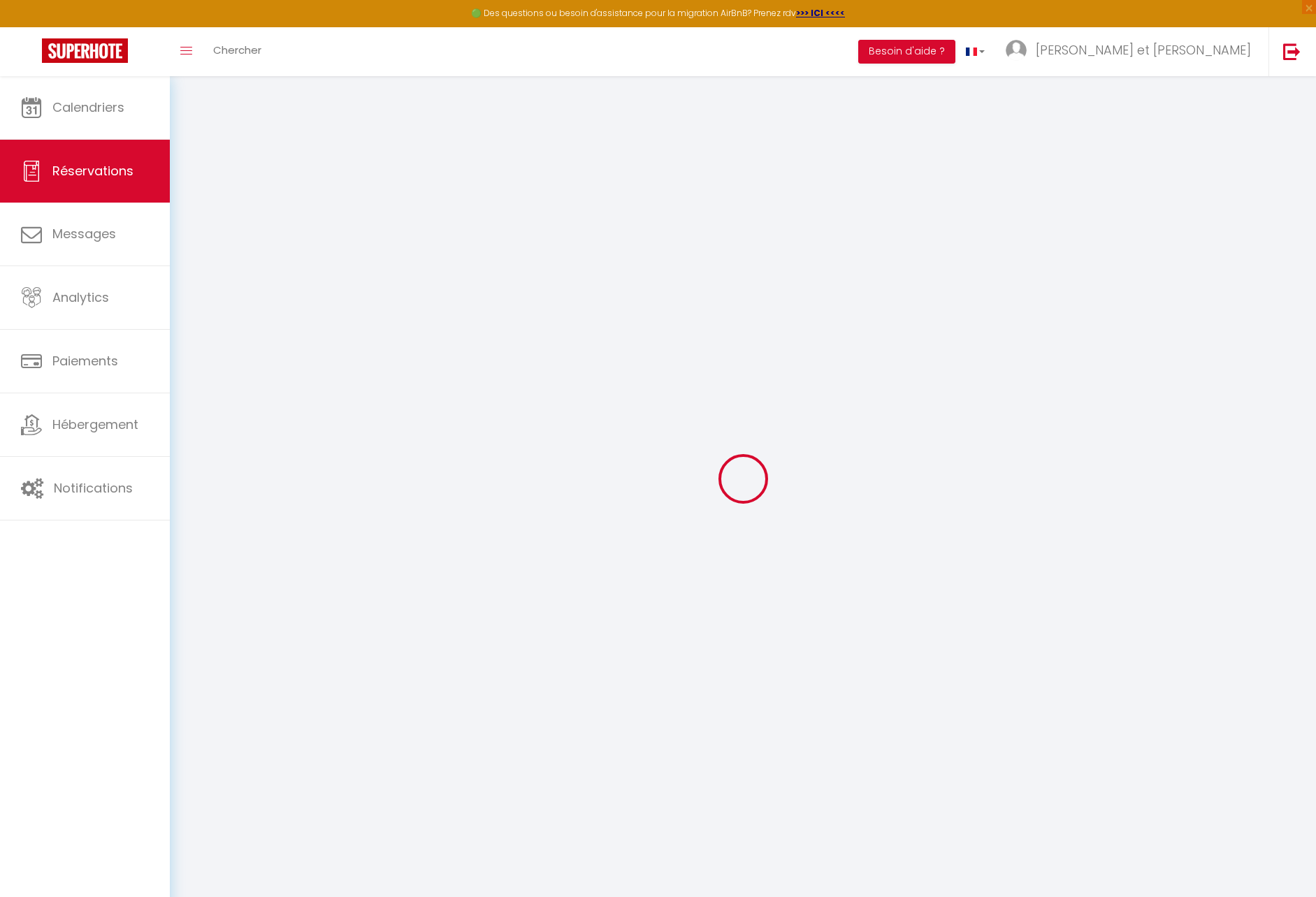
checkbox input "false"
select select
checkbox input "false"
select select
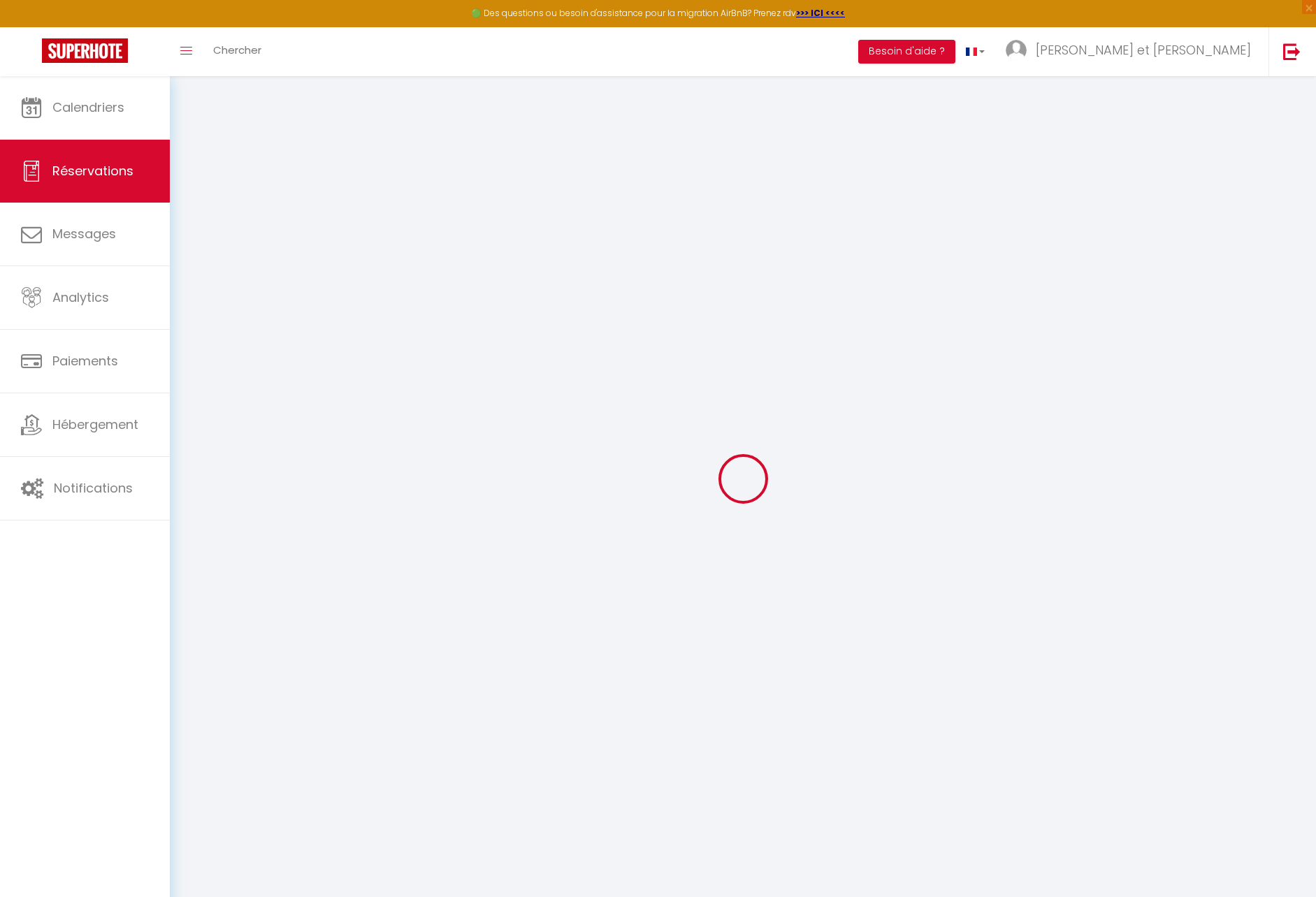
select select
checkbox input "false"
type comments0 "** THIS RESERVATION HAS BEEN PRE-PAID ** BOOKING NOTE : Payment charge is EUR 6…"
select select
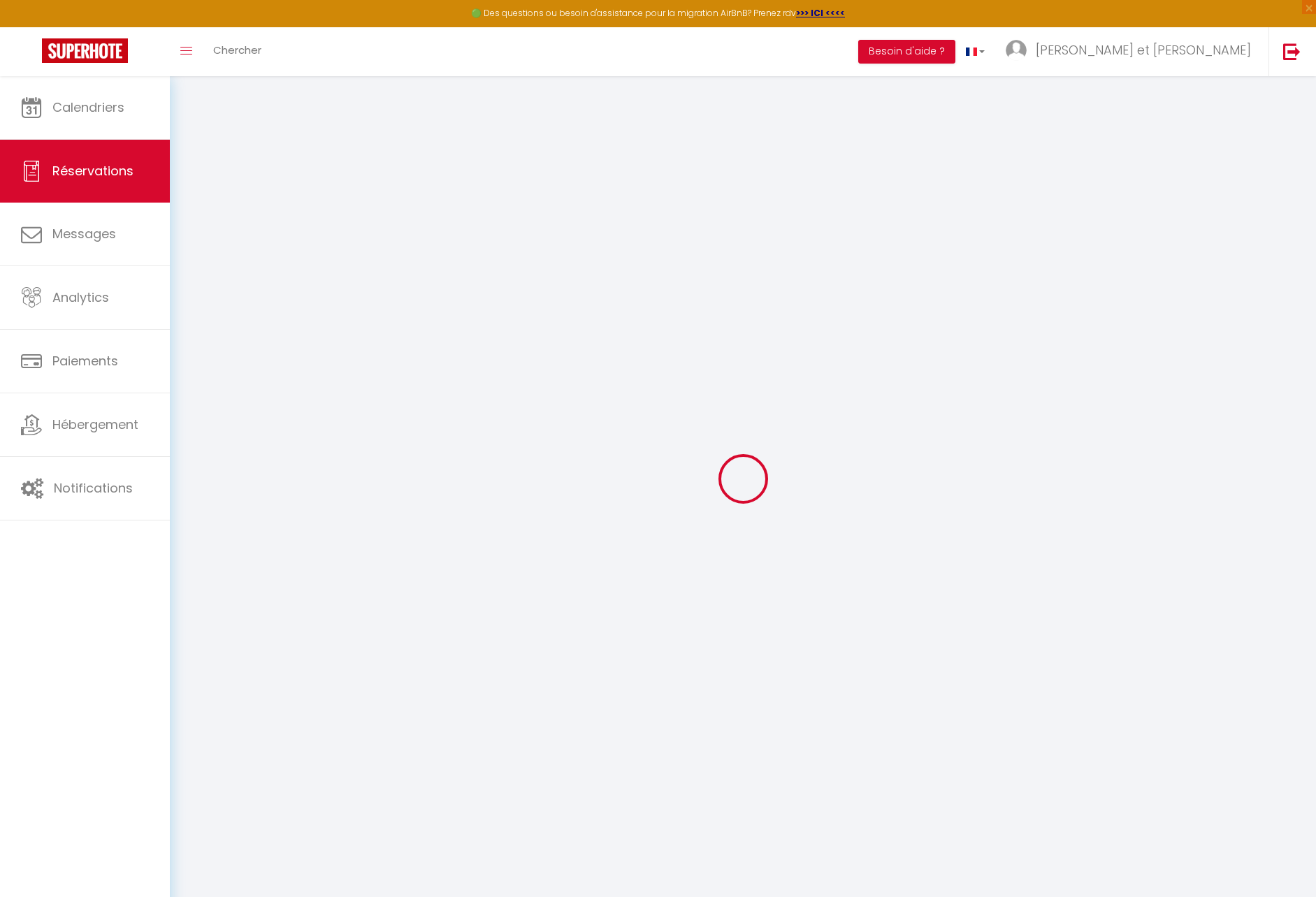
checkbox input "false"
type input "27.95"
select select
checkbox input "false"
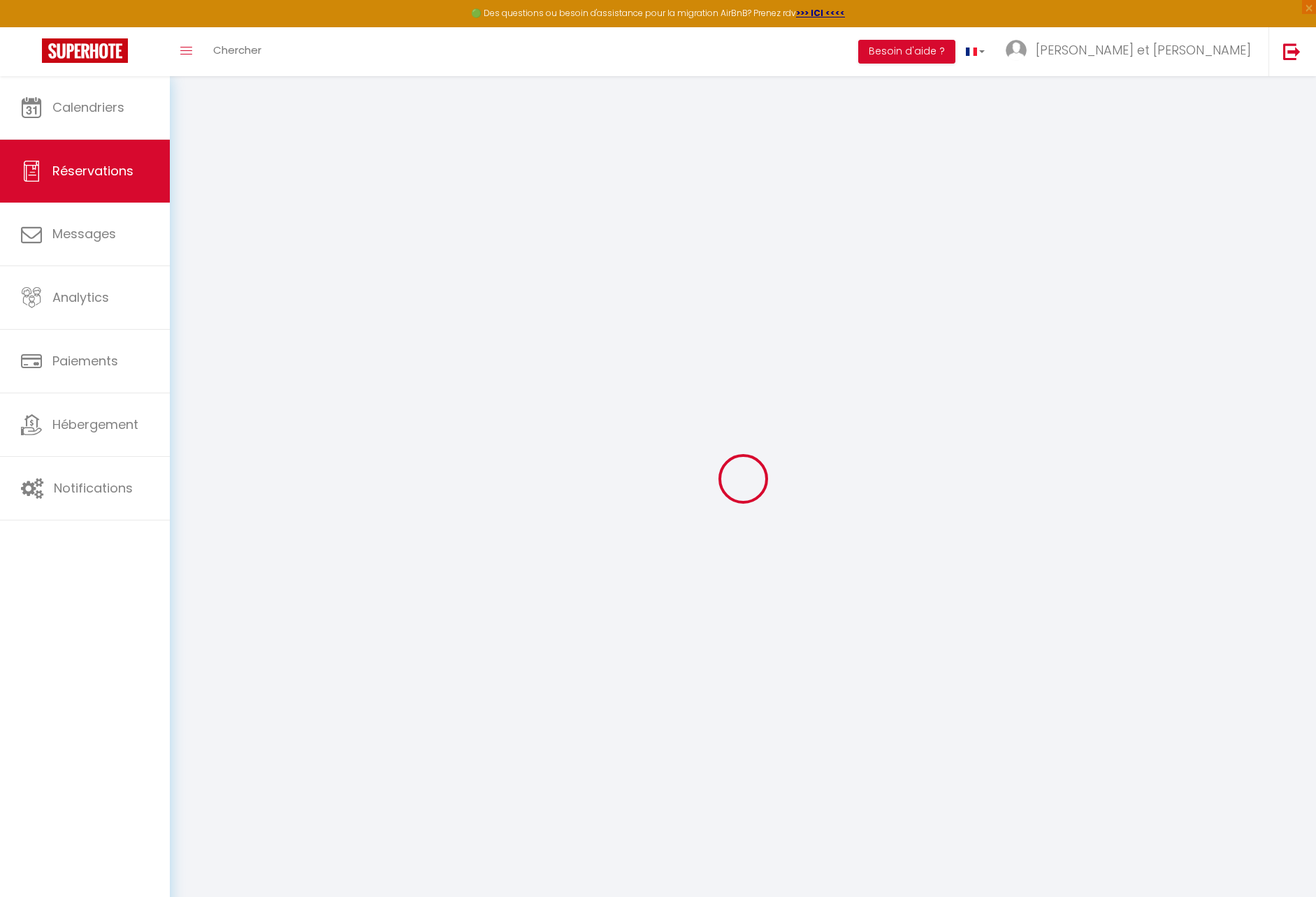
select select
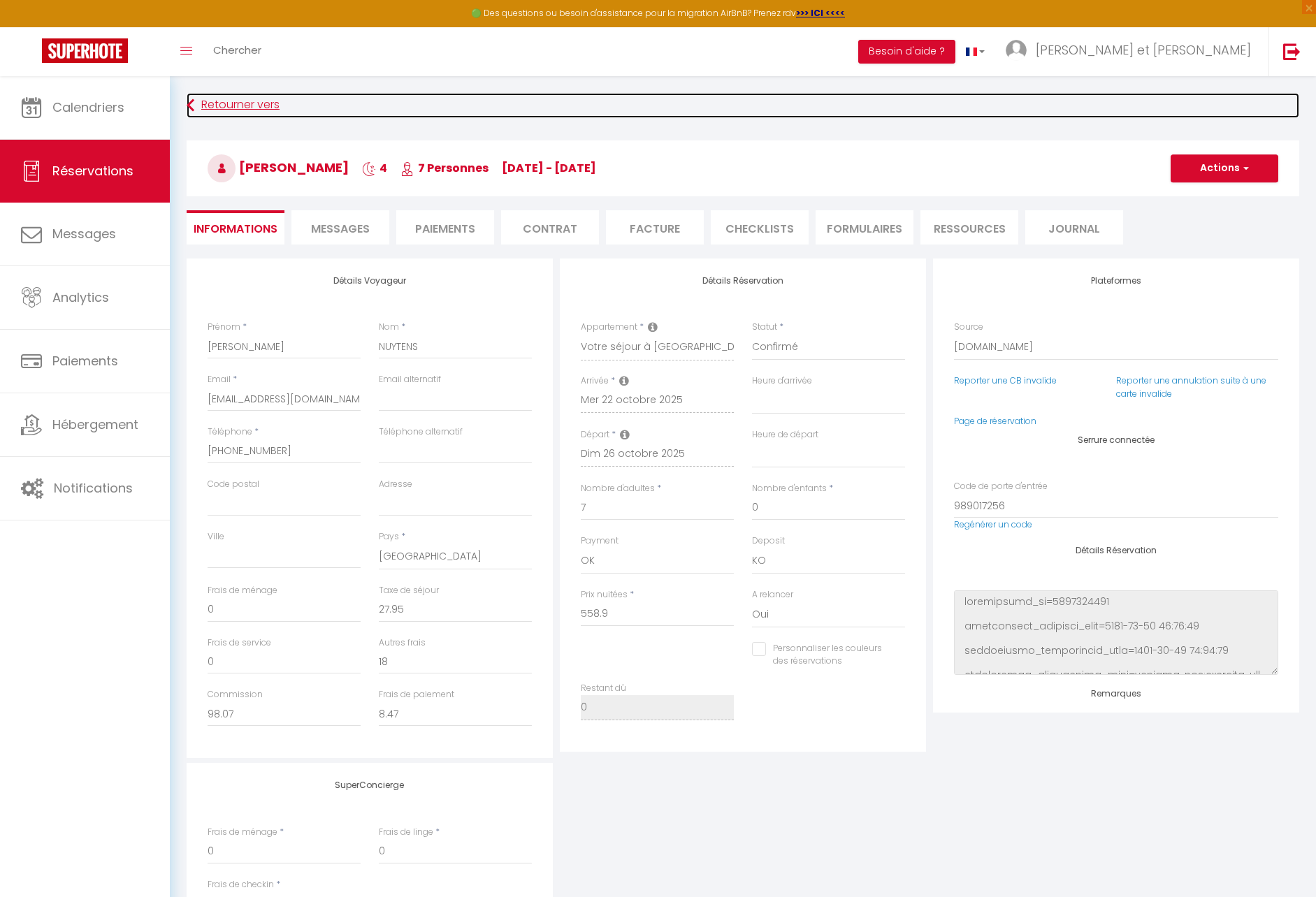
click at [261, 112] on link "Retourner vers" at bounding box center [743, 105] width 1113 height 25
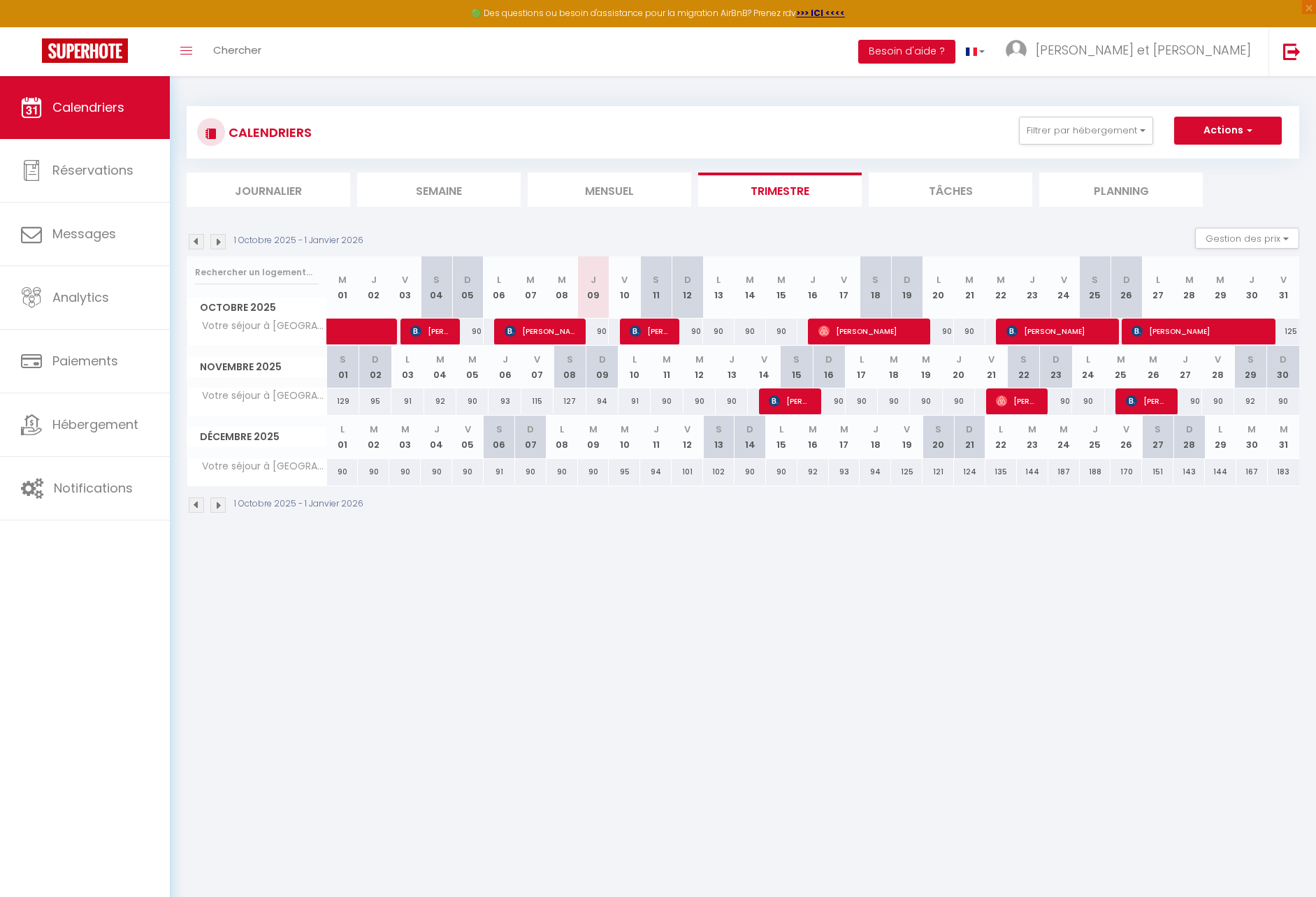
click at [1009, 562] on body "🟢 Des questions ou besoin d'assistance pour la migration AirBnB? Prenez rdv >>>…" at bounding box center [658, 525] width 1316 height 897
